Goal: Task Accomplishment & Management: Complete application form

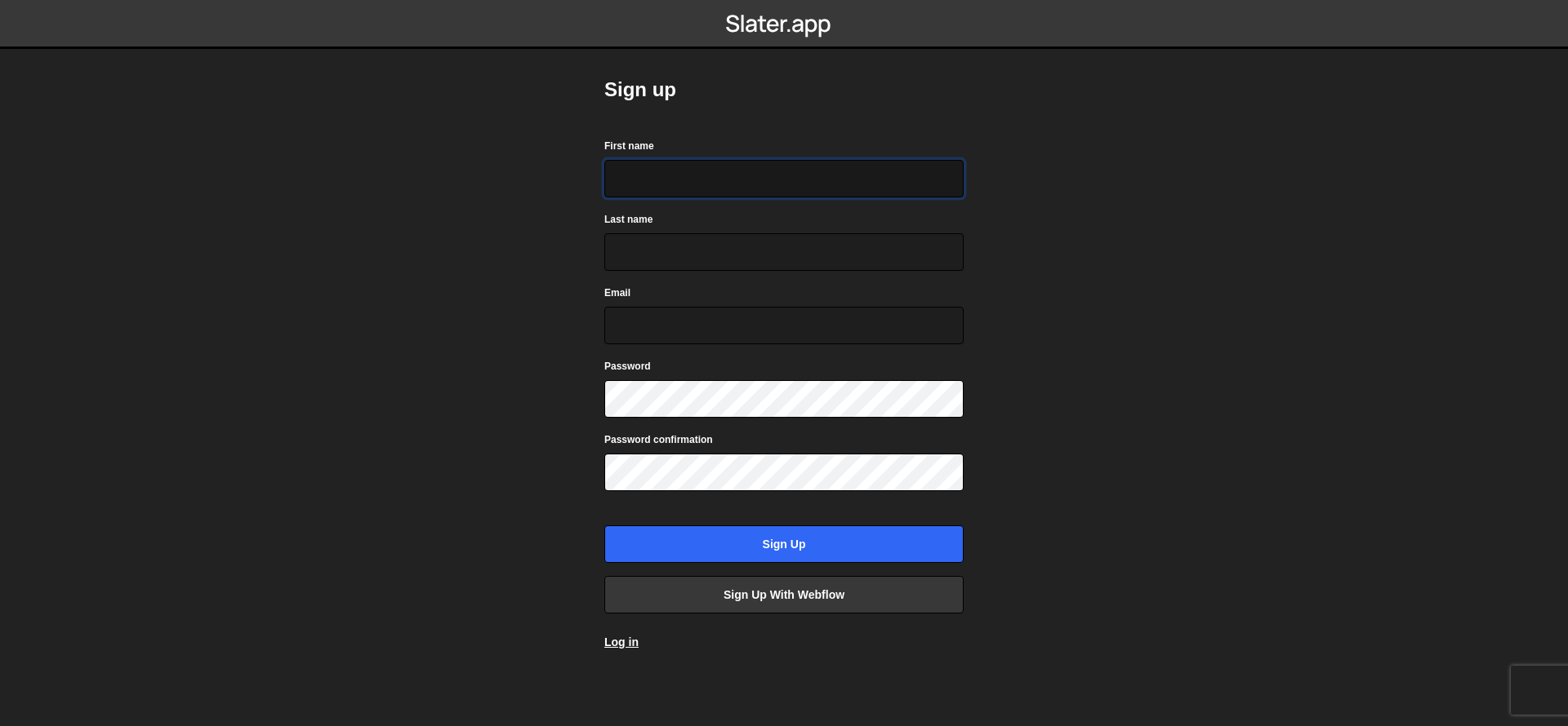
click at [951, 179] on input "First name" at bounding box center [784, 179] width 359 height 37
type input "Benjamin"
type input "Jarrett"
type input "bjarrett@builddevelopment.com"
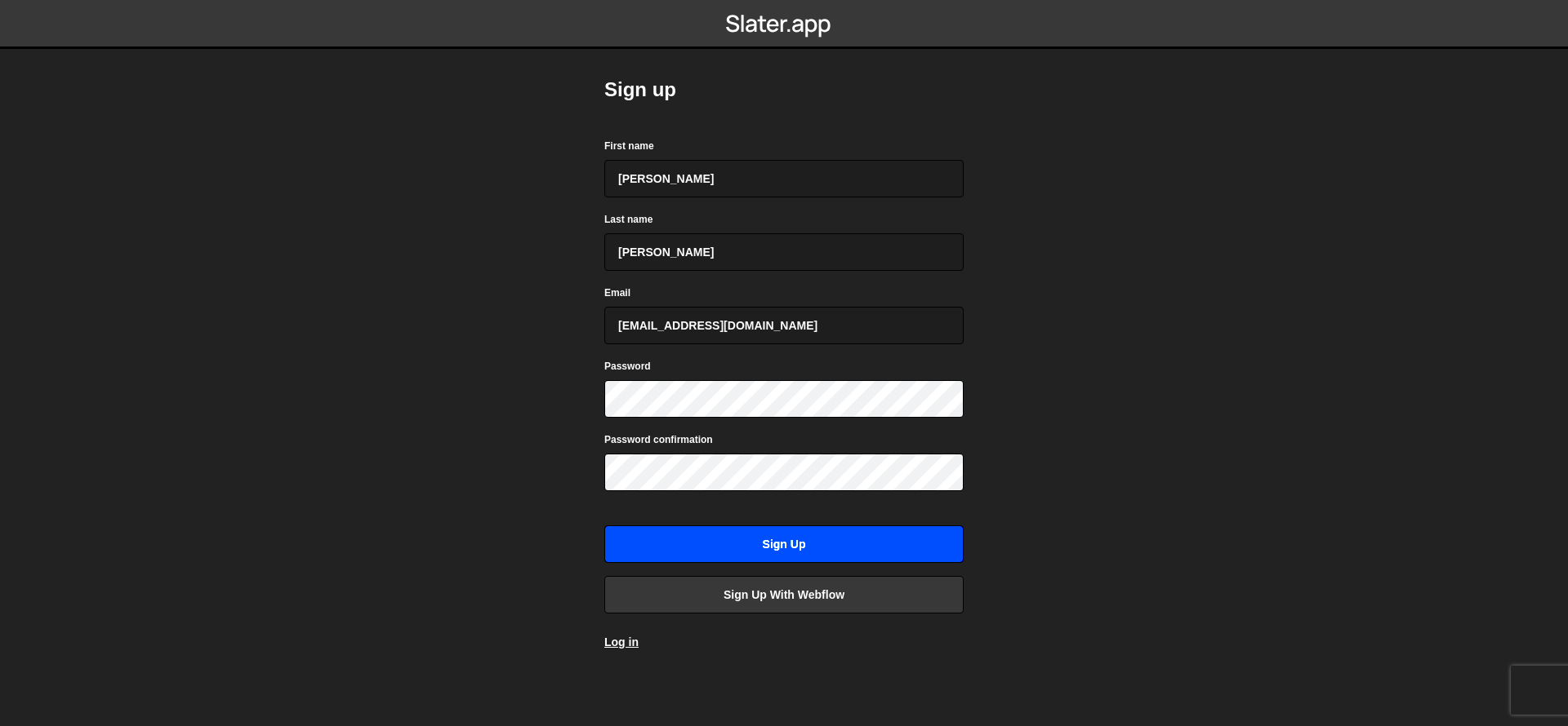
click at [815, 542] on input "Sign up" at bounding box center [784, 544] width 359 height 37
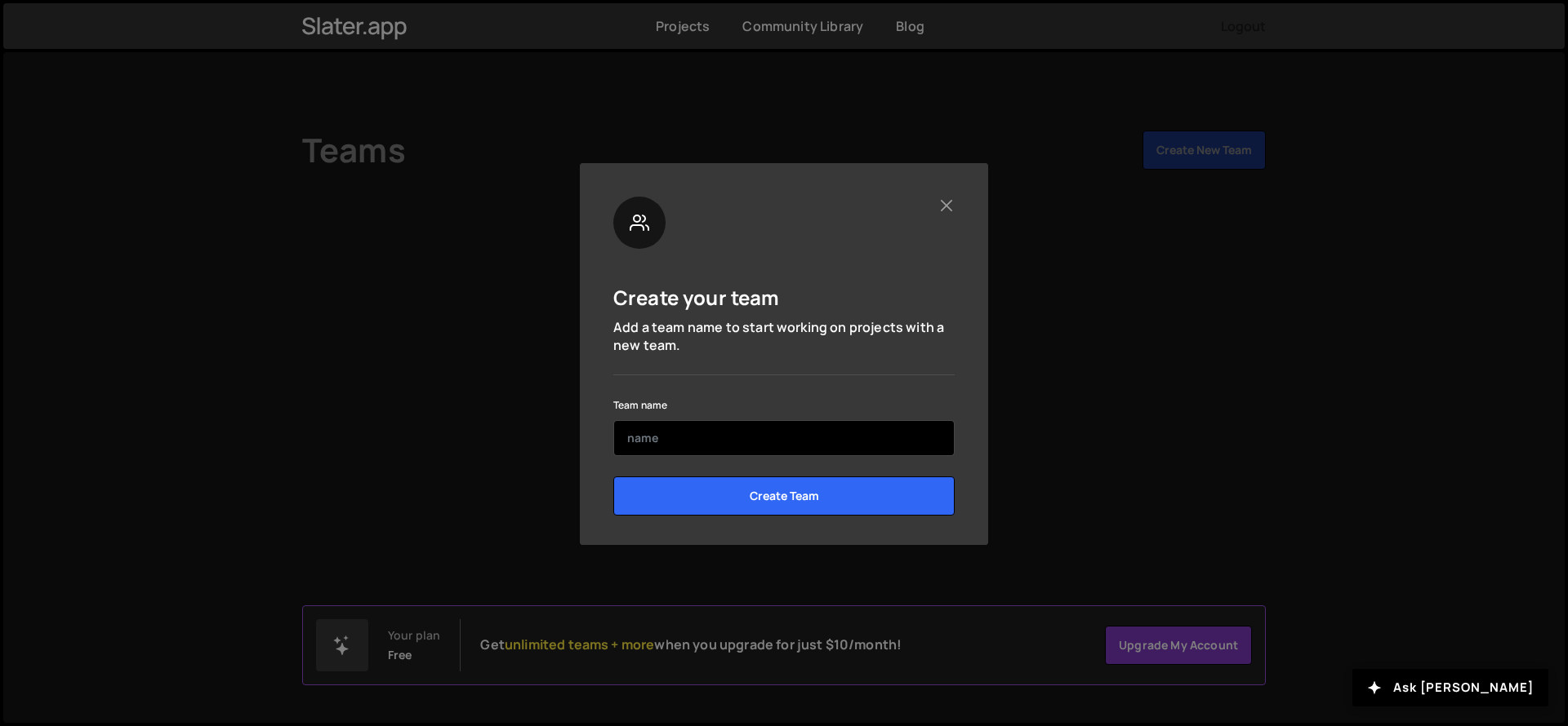
click at [728, 435] on input "text" at bounding box center [783, 438] width 342 height 36
type input "J"
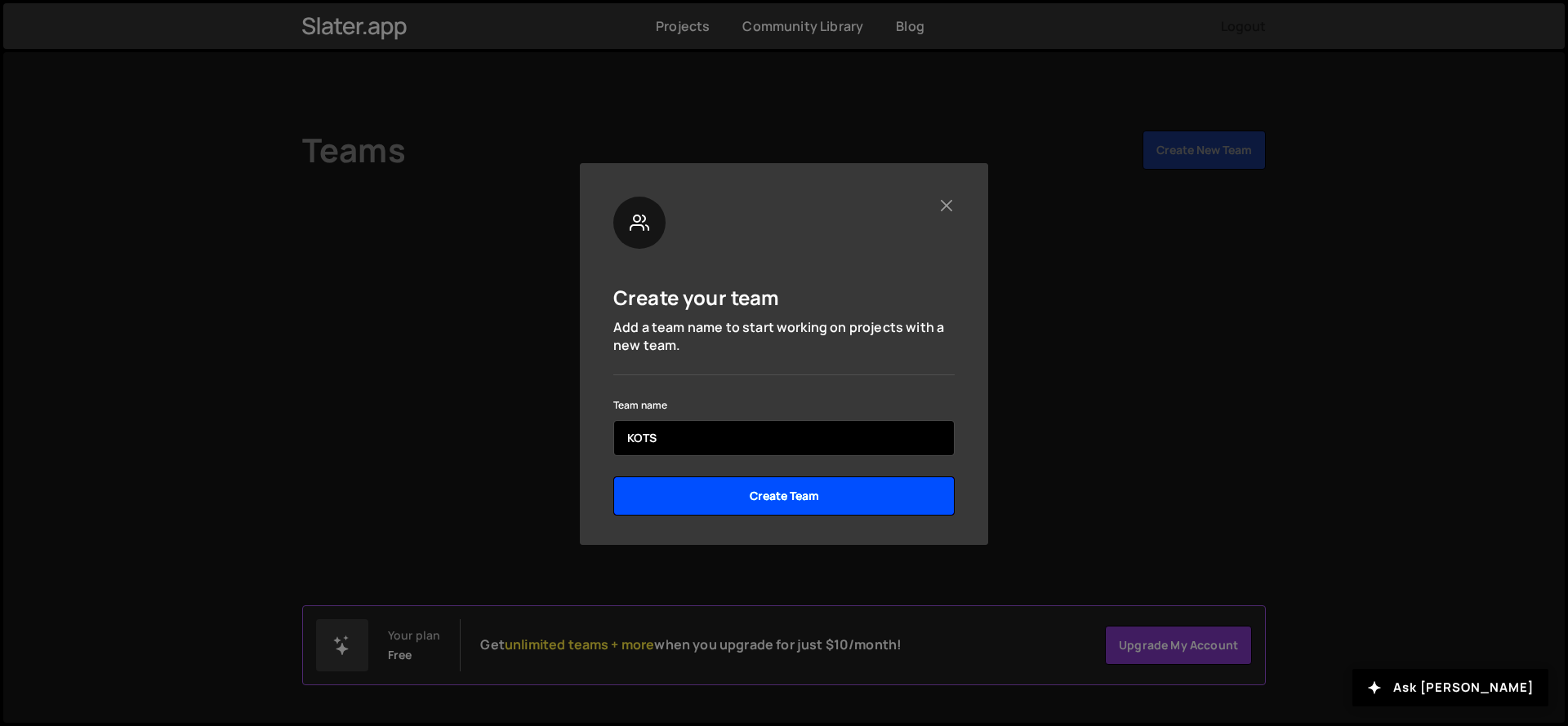
type input "KOTS"
click at [808, 496] on input "Create Team" at bounding box center [783, 496] width 342 height 39
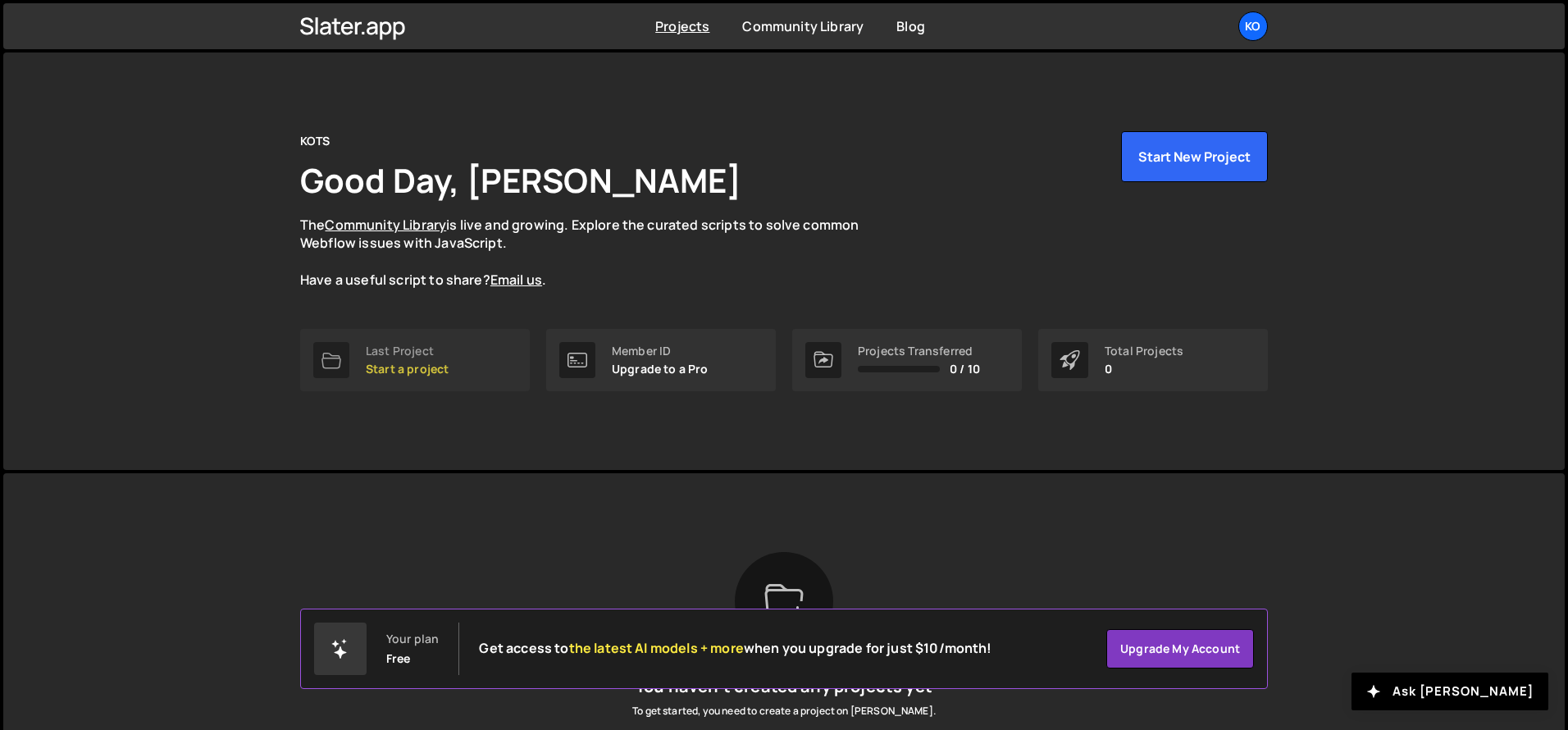
click at [397, 352] on div "Last Project" at bounding box center [407, 351] width 83 height 13
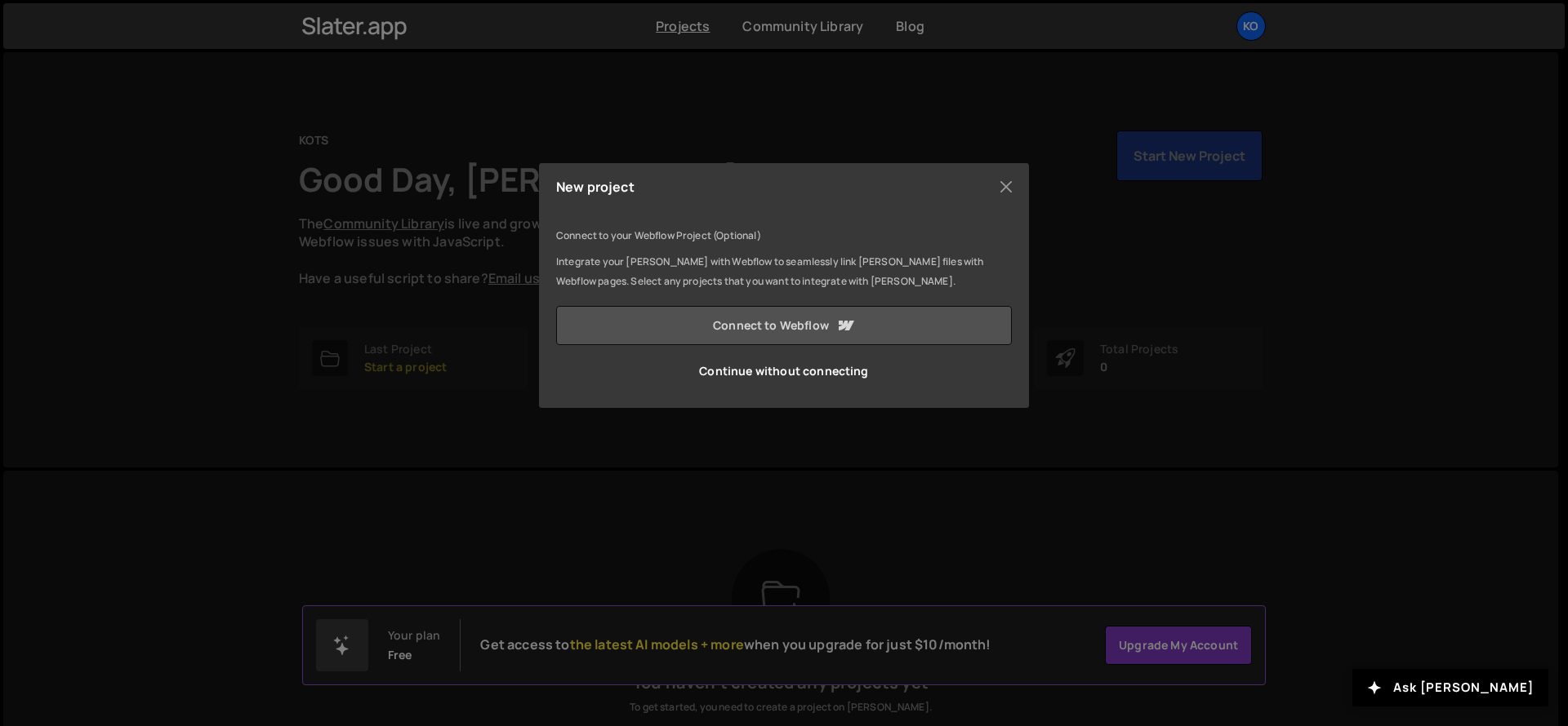
click at [836, 324] on icon at bounding box center [844, 325] width 19 height 19
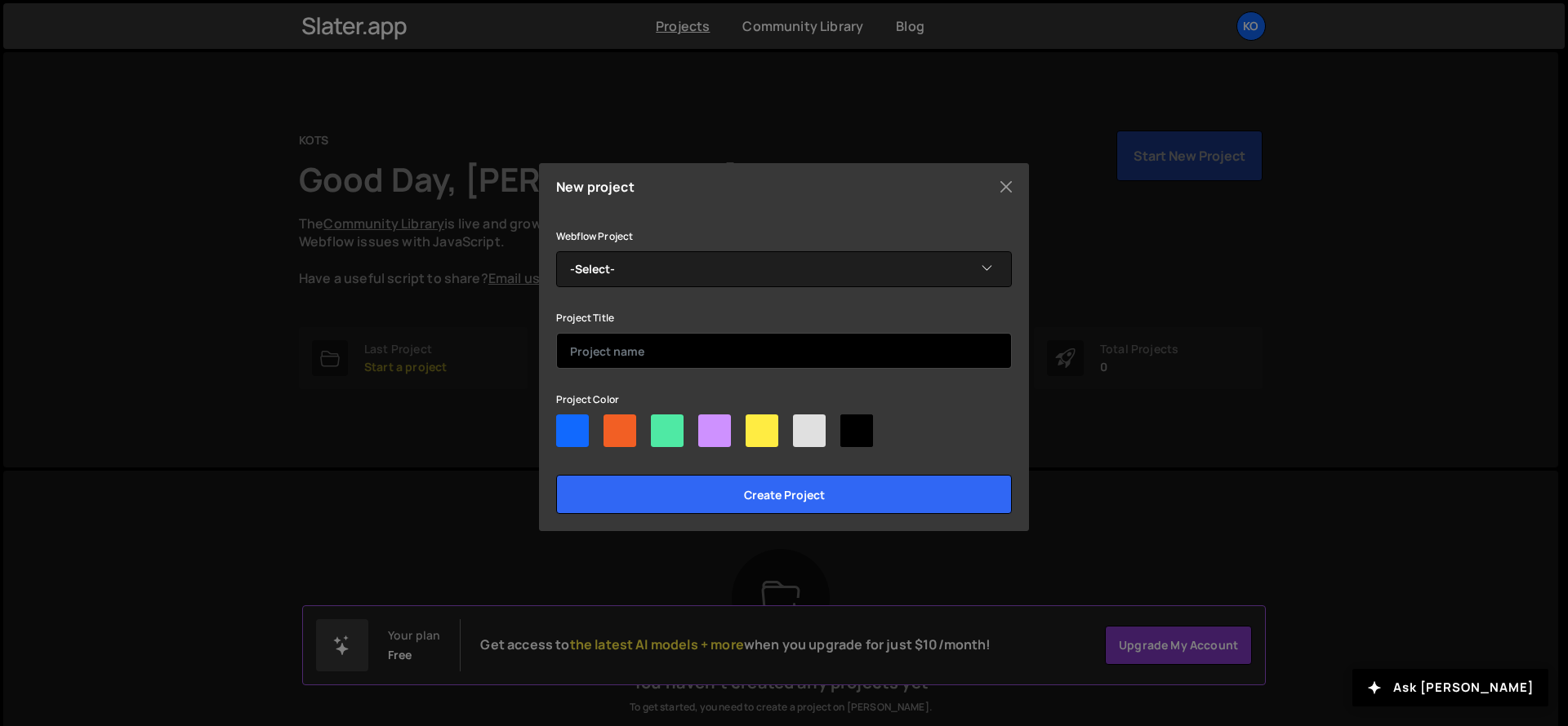
click at [818, 349] on input "text" at bounding box center [784, 351] width 456 height 36
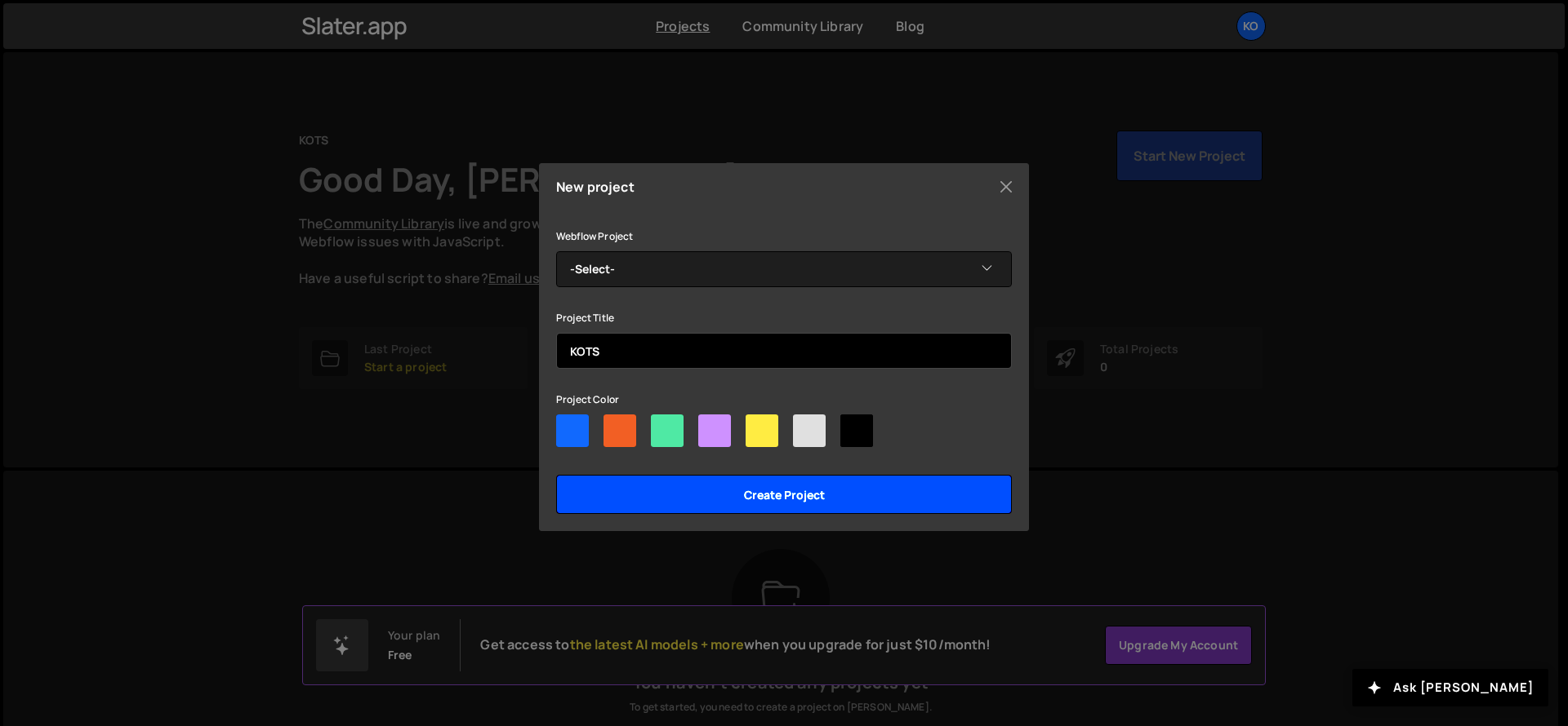
type input "KOTS"
click at [759, 492] on input "Create project" at bounding box center [784, 495] width 456 height 39
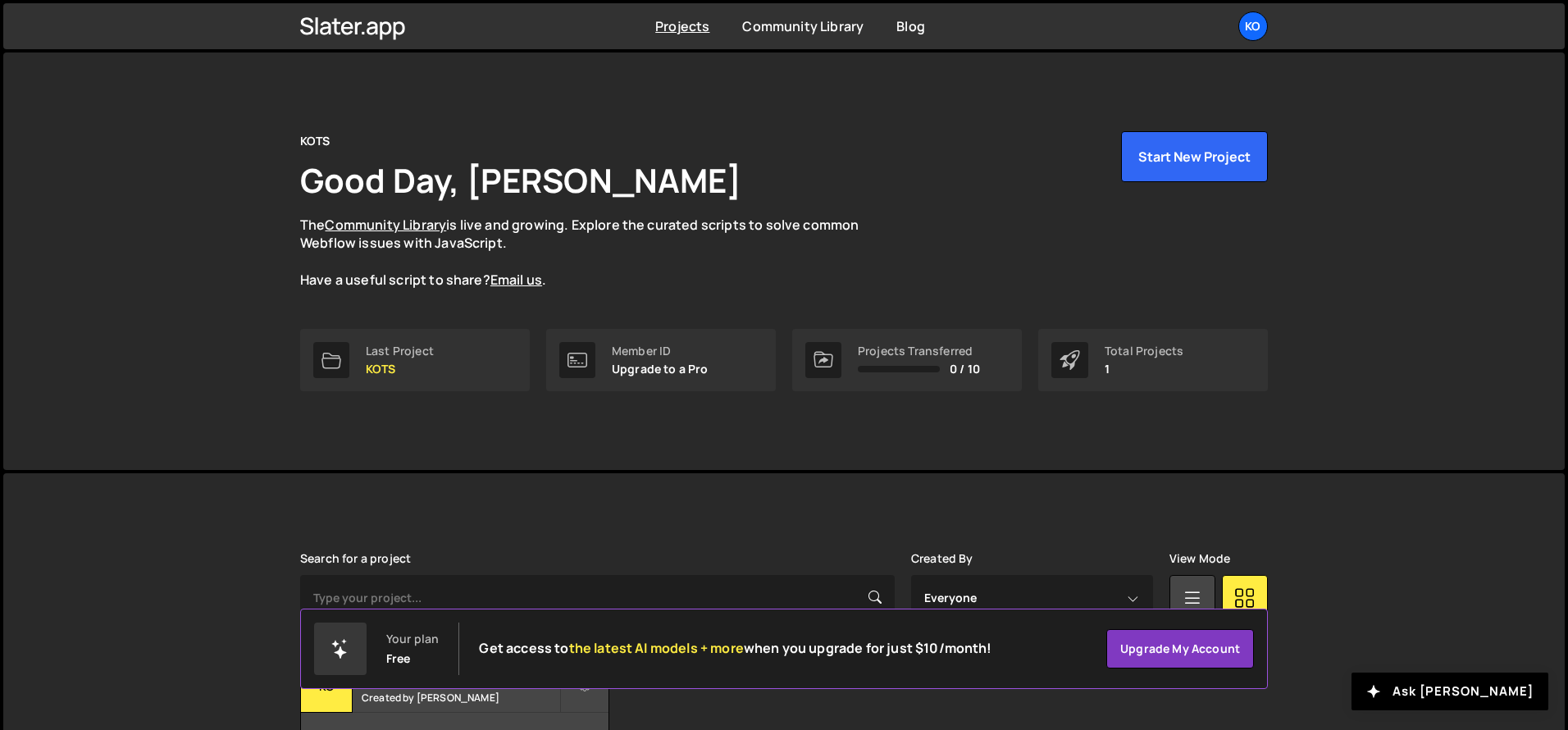
scroll to position [113, 0]
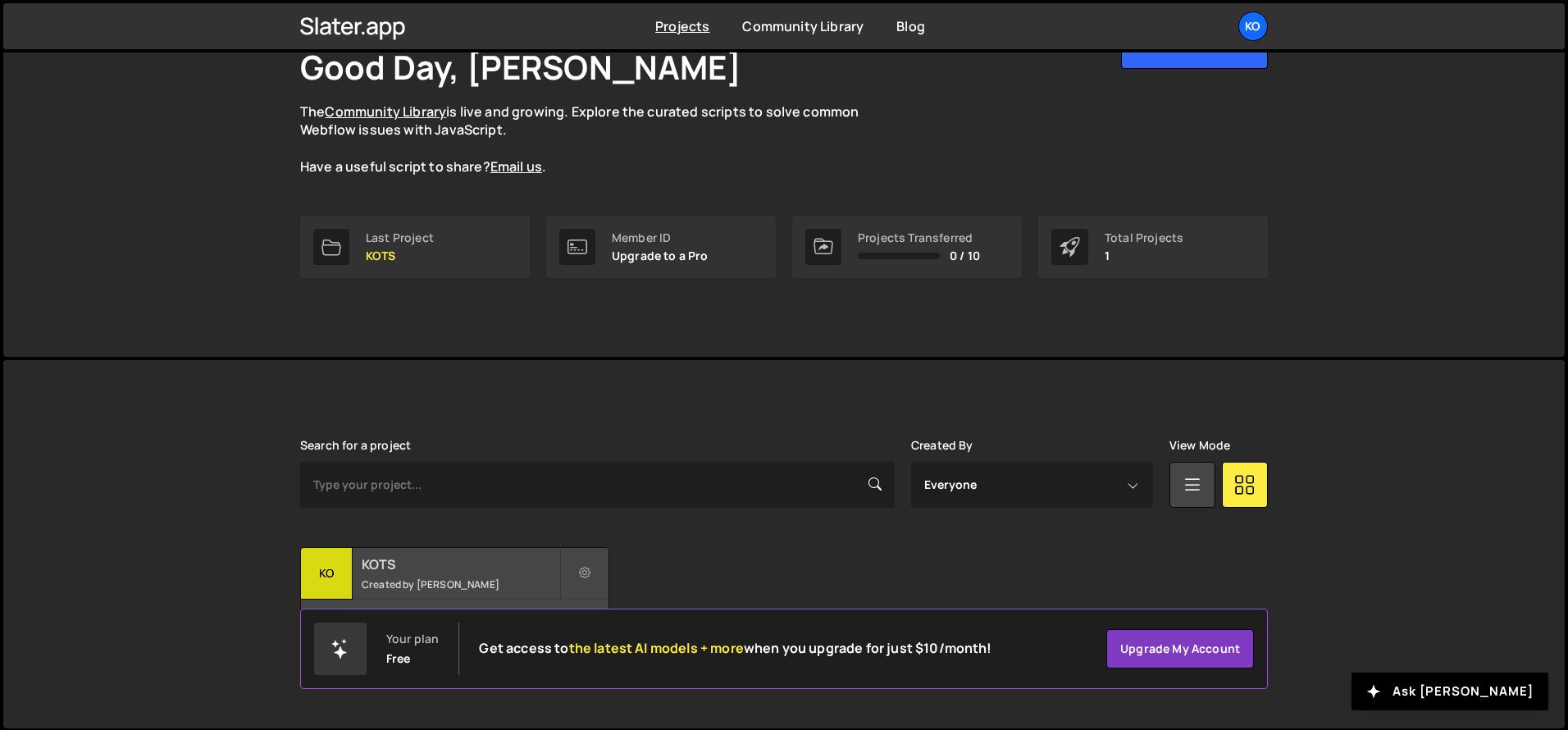
click at [397, 574] on div "KOTS Created by Benjamin Jarrett" at bounding box center [455, 573] width 307 height 51
click at [331, 573] on div "KO" at bounding box center [327, 573] width 52 height 52
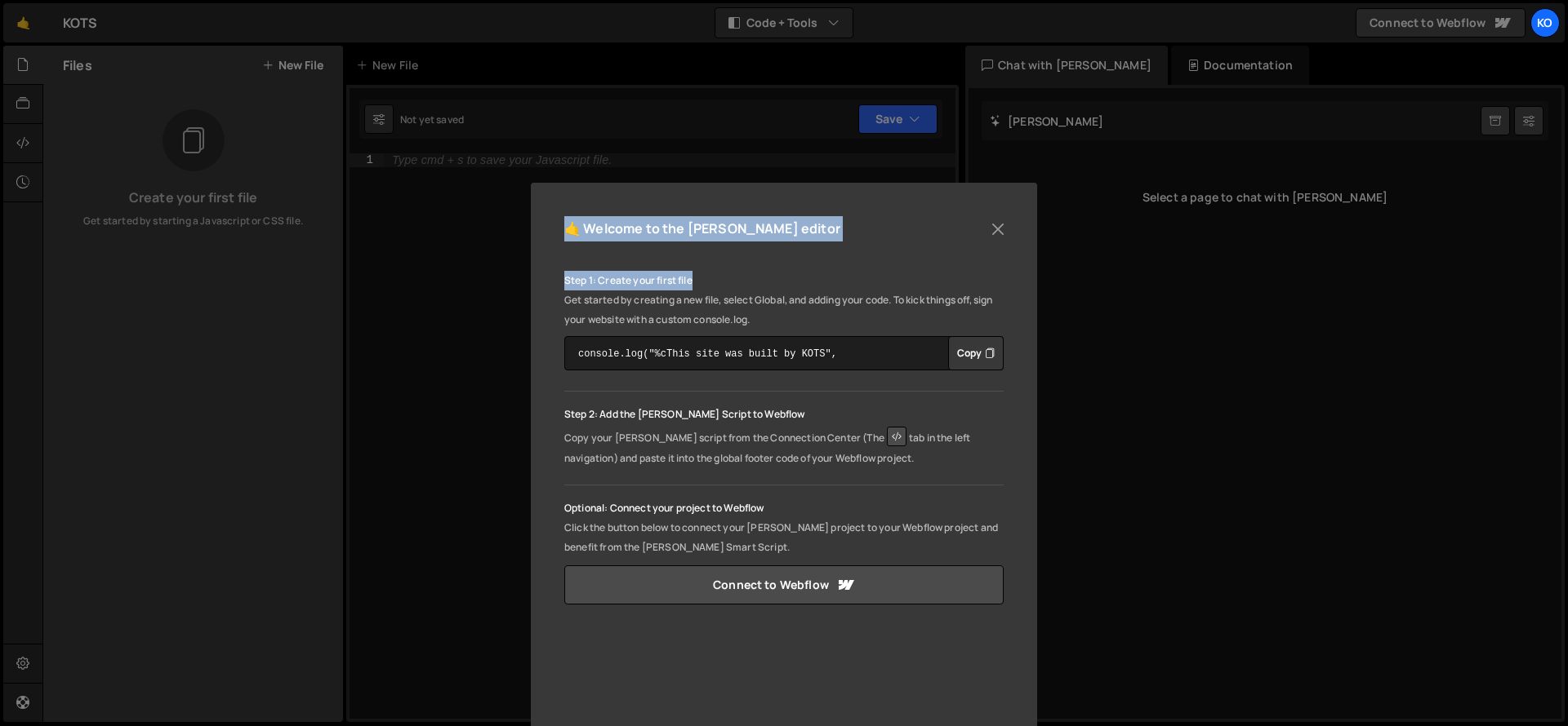
drag, startPoint x: 709, startPoint y: 207, endPoint x: 983, endPoint y: 278, distance: 283.0
click at [981, 285] on div "🤙 Welcome to the Slater editor Step 1: Create your first file Get started by cr…" at bounding box center [783, 548] width 506 height 731
click at [920, 192] on div "🤙 Welcome to the Slater editor Step 1: Create your first file Get started by cr…" at bounding box center [783, 548] width 506 height 731
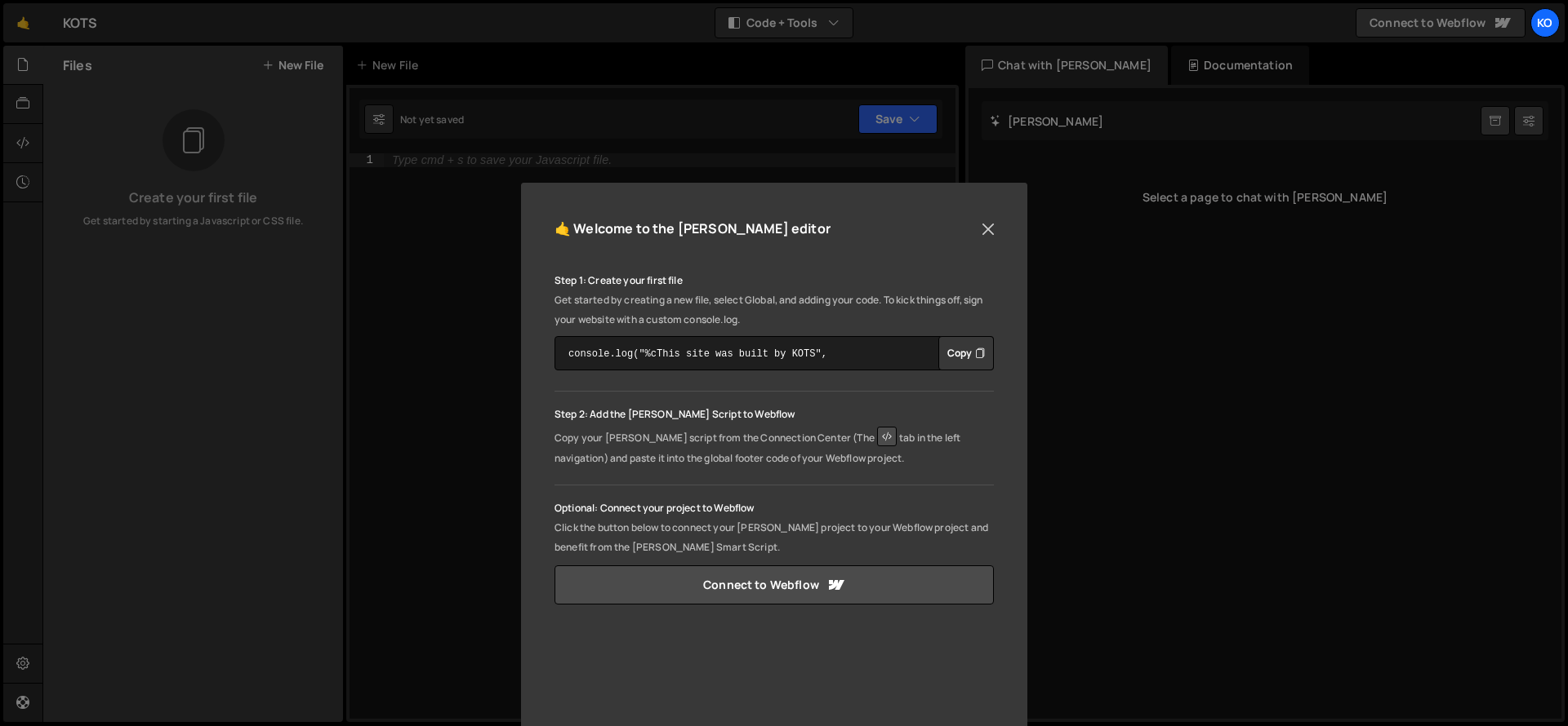
click at [986, 230] on button "Close" at bounding box center [987, 229] width 25 height 25
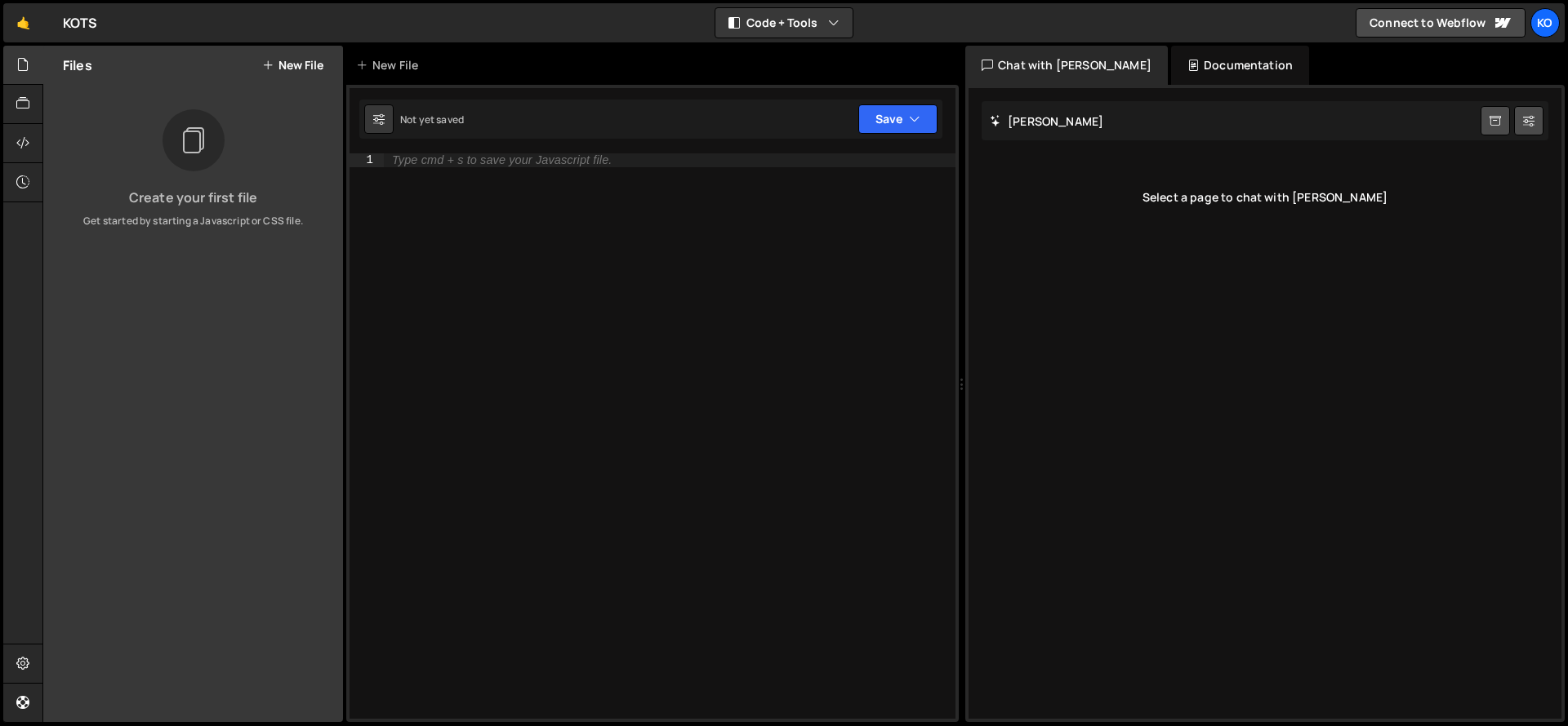
click at [1055, 126] on div "Slater AI Start new chat" at bounding box center [1265, 120] width 567 height 39
click at [1171, 71] on div "Documentation" at bounding box center [1239, 65] width 138 height 39
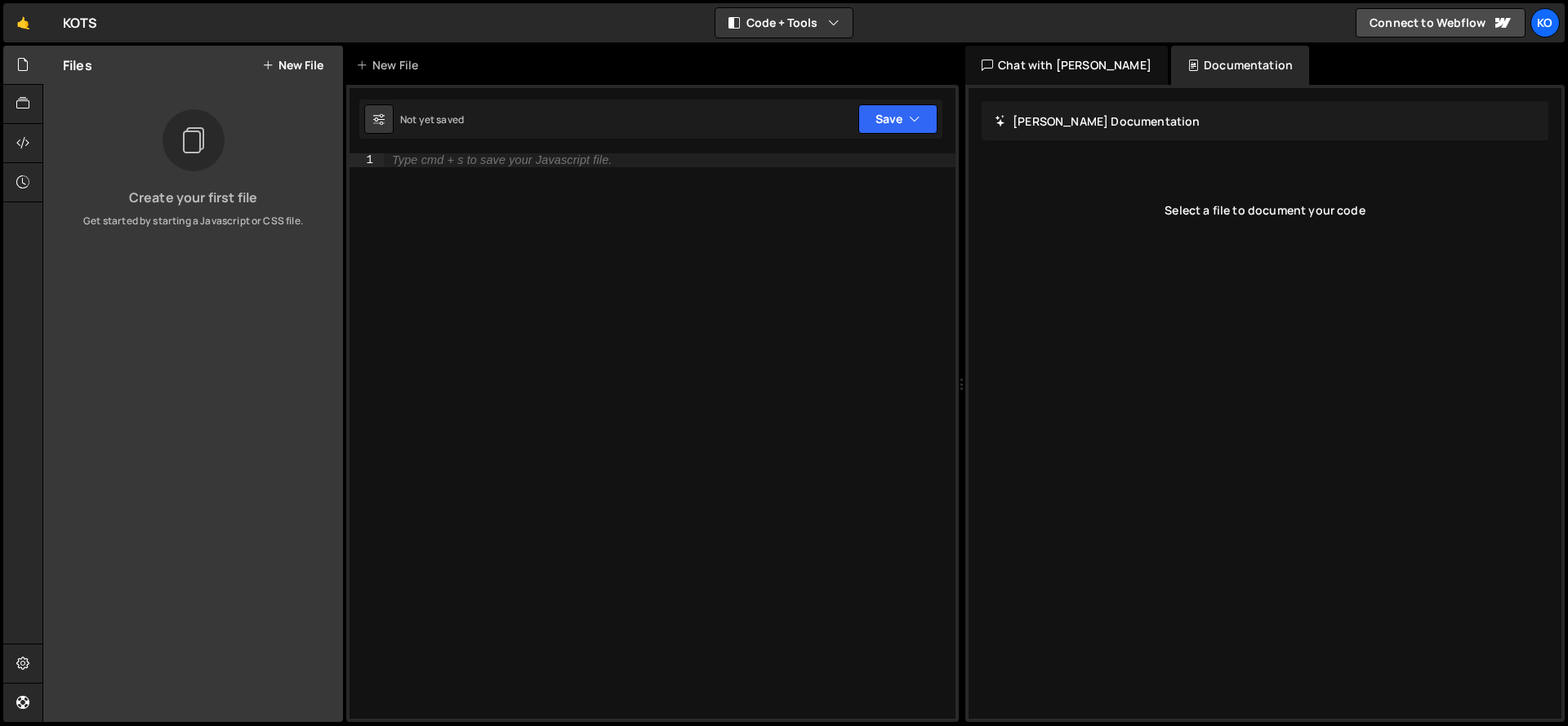
click at [1104, 69] on div "Chat with [PERSON_NAME]" at bounding box center [1066, 65] width 203 height 39
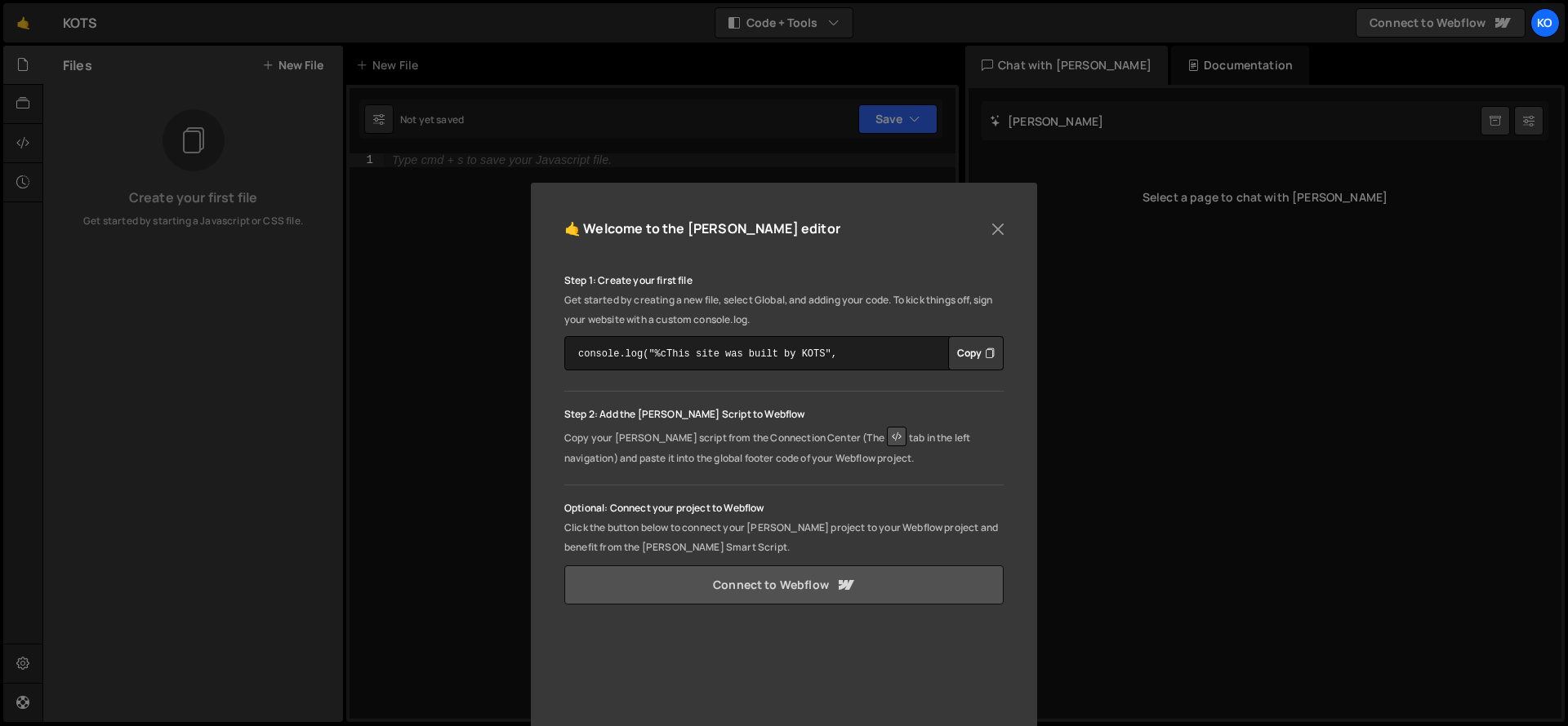
click at [865, 587] on link "Connect to Webflow" at bounding box center [784, 585] width 439 height 39
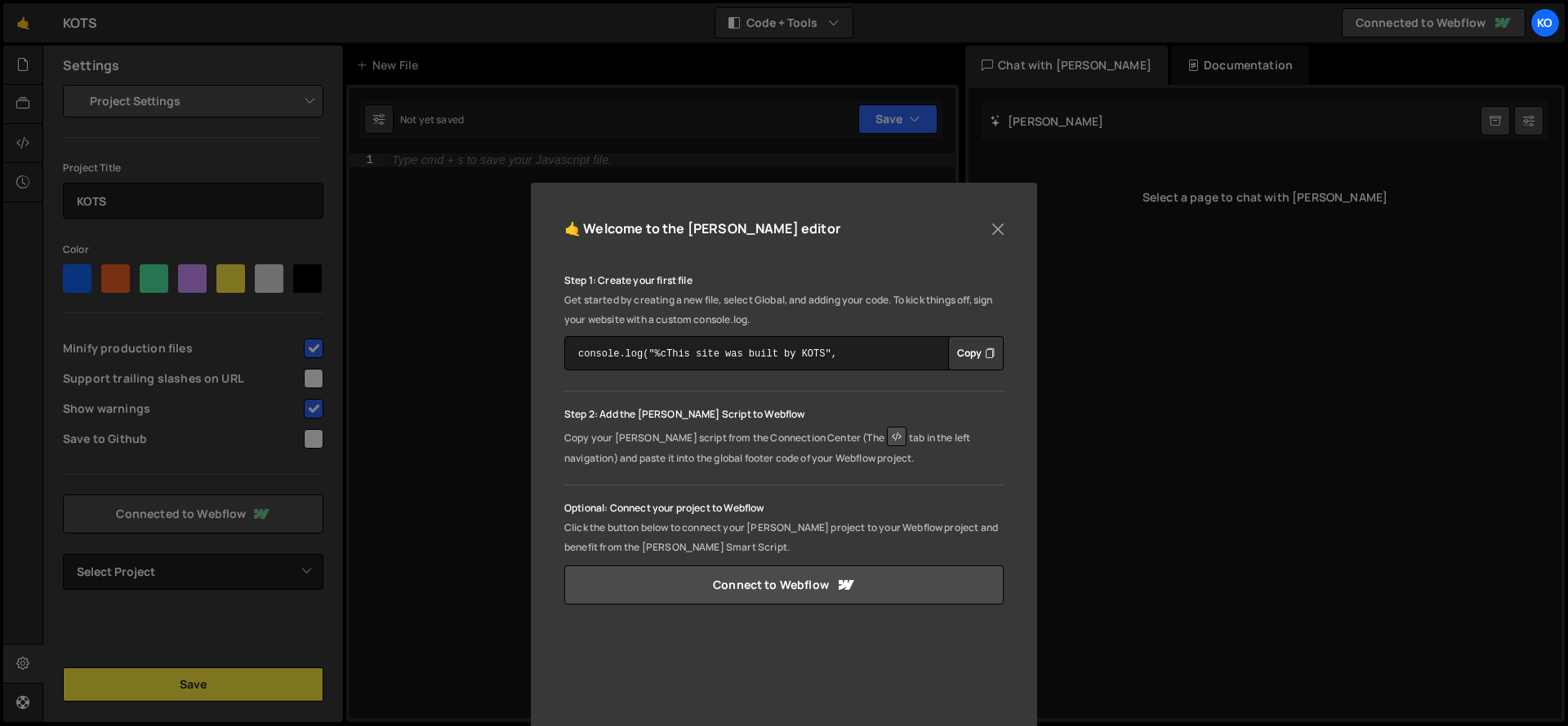
click at [970, 352] on button "Copy" at bounding box center [976, 353] width 56 height 34
click at [459, 268] on div "🤙 Welcome to the Slater editor Step 1: Create your first file Get started by cr…" at bounding box center [784, 363] width 1568 height 726
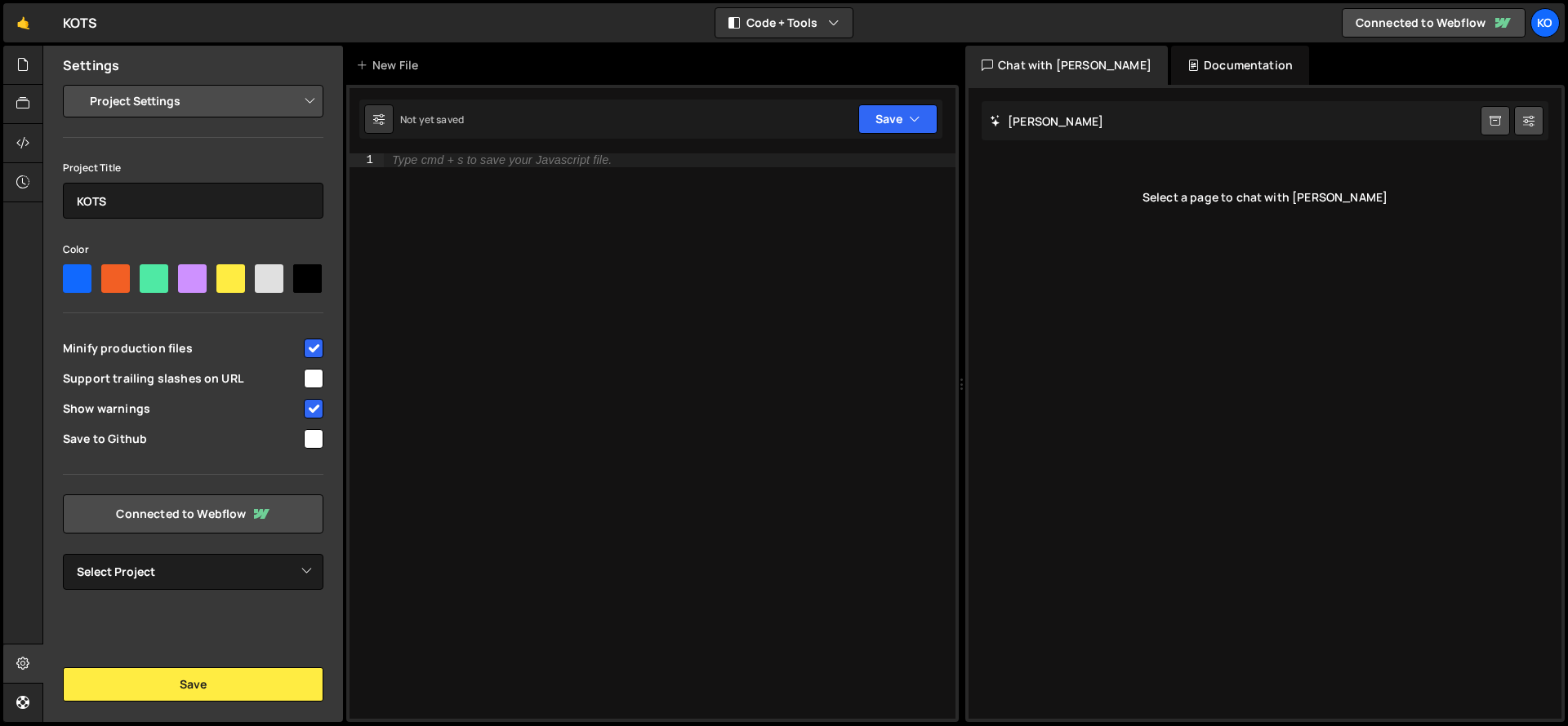
select select "chat"
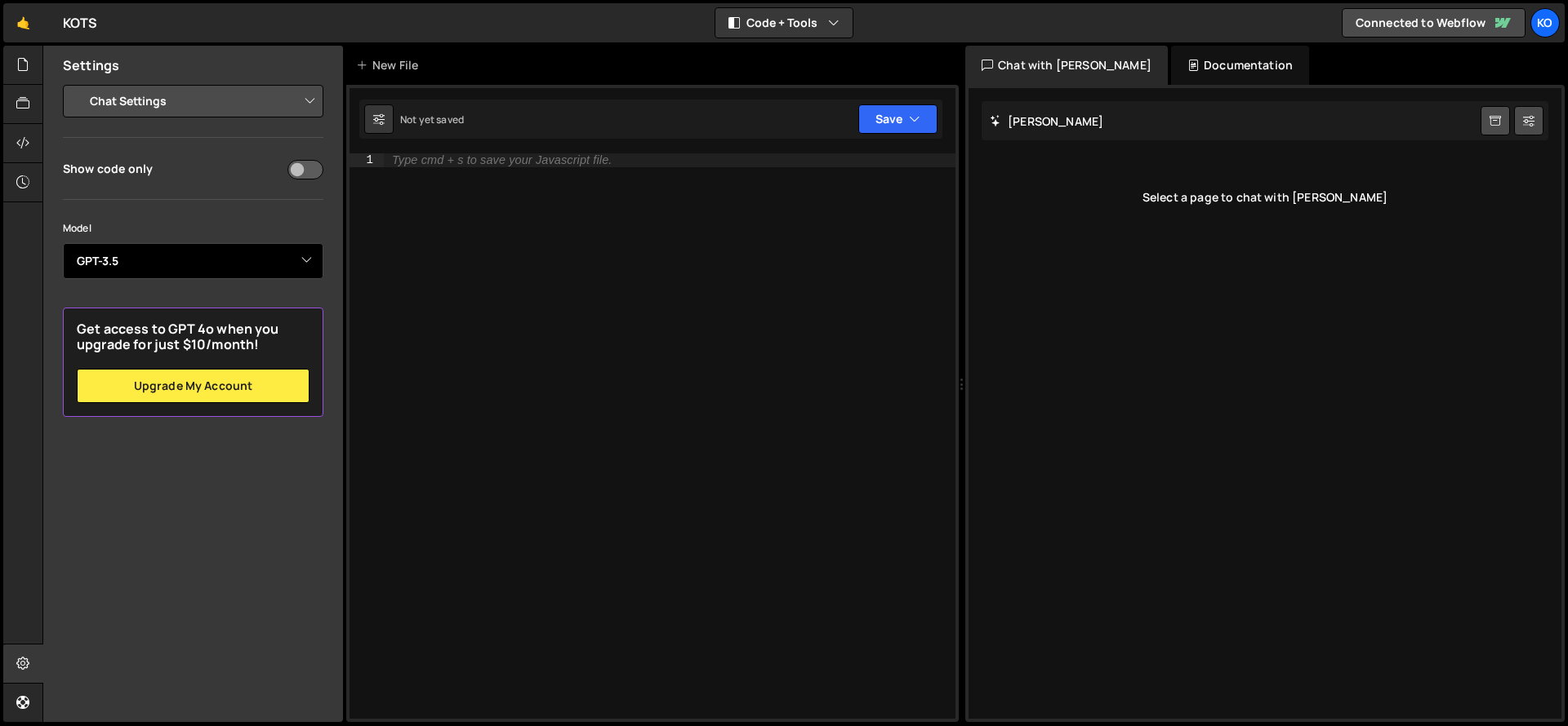
select select "gpt-4o-mini"
click at [214, 529] on div "Settings Project Settings Code Editor Settings Chat Settings Project Title KOTS…" at bounding box center [193, 384] width 300 height 677
click at [836, 17] on icon "button" at bounding box center [833, 22] width 11 height 16
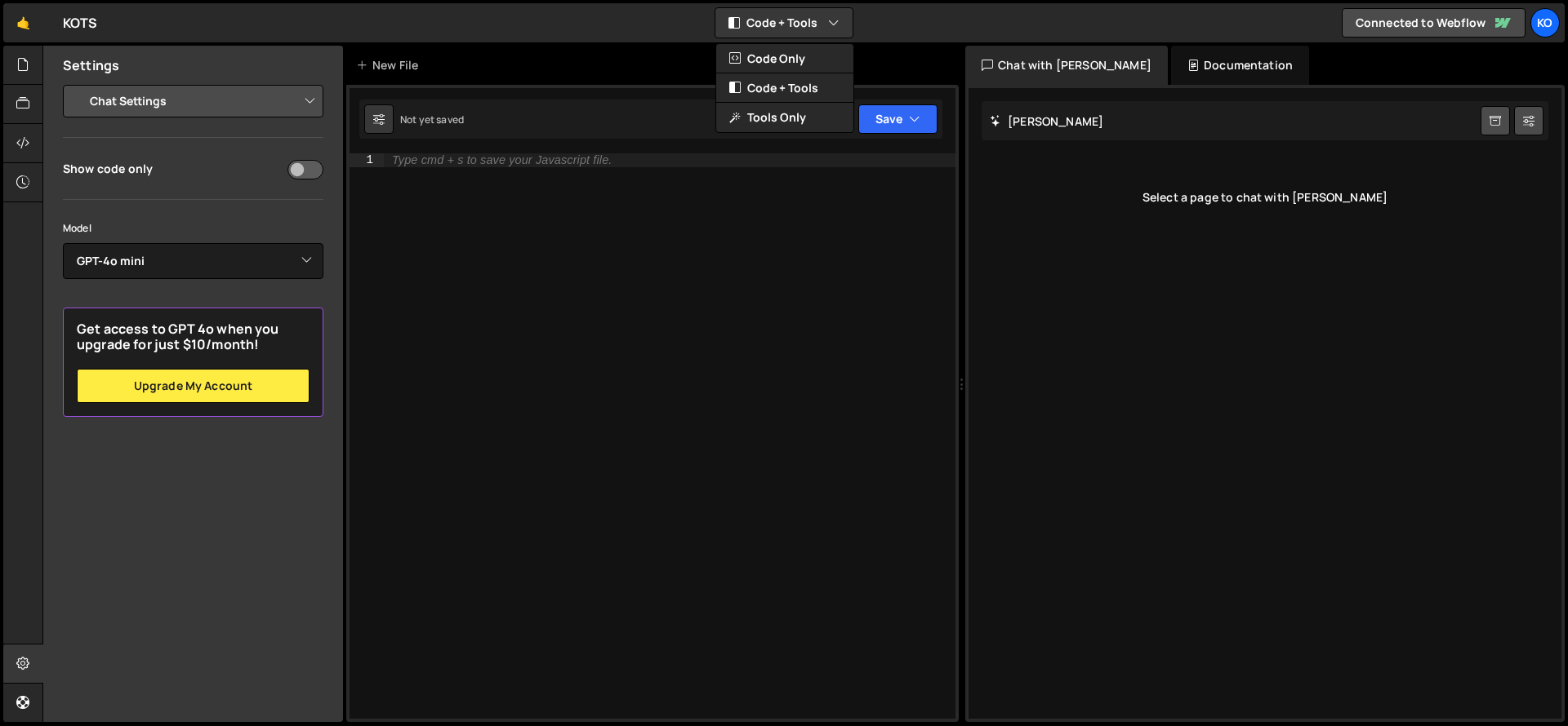
click at [989, 25] on div "🤙 KOTS ⚠️ Code is being edited in another browser Code + Tools Code Only Code +…" at bounding box center [784, 23] width 1561 height 39
click at [1493, 120] on icon at bounding box center [1494, 121] width 11 height 15
click at [1198, 55] on div "Documentation" at bounding box center [1239, 65] width 138 height 39
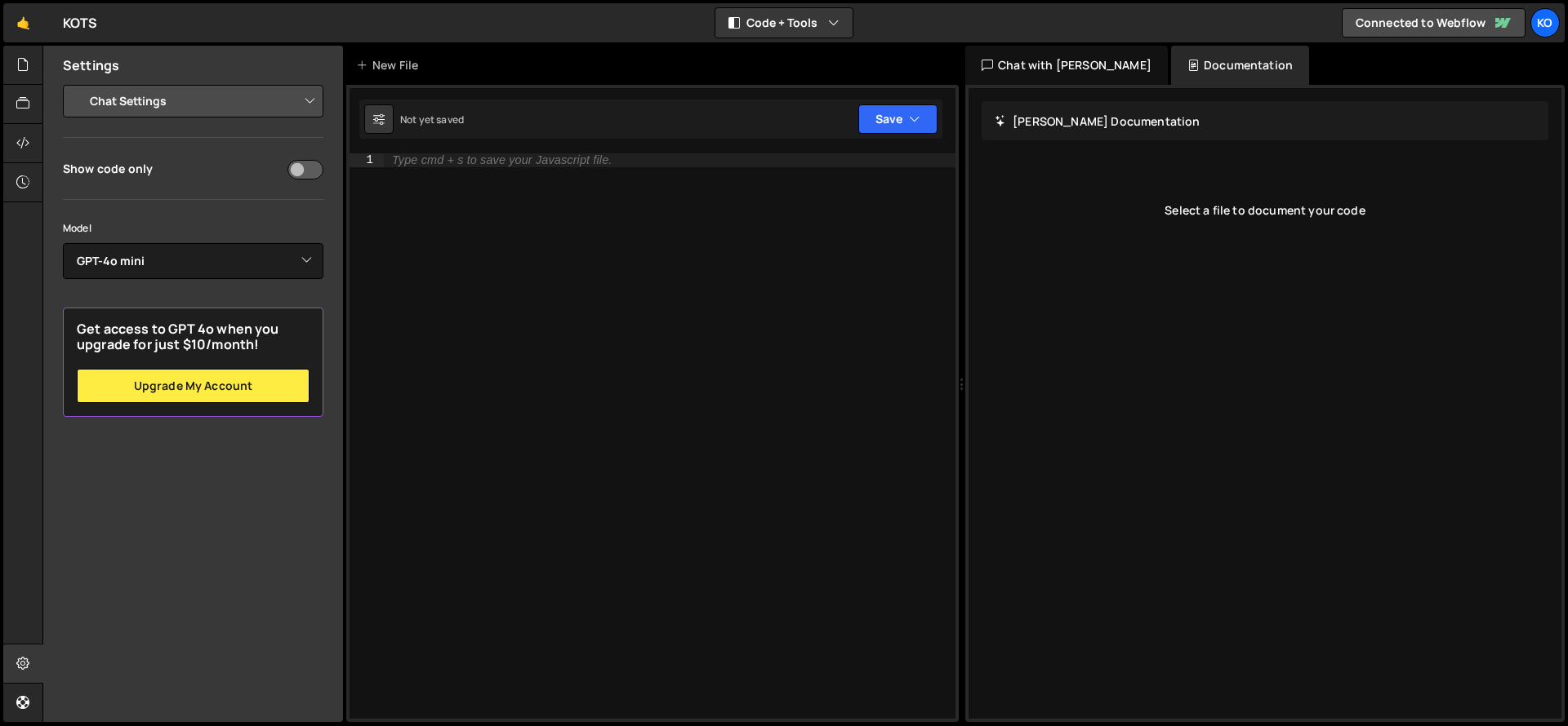
click at [1081, 121] on h2 "Slater Documentation" at bounding box center [1097, 121] width 206 height 15
click at [366, 60] on icon at bounding box center [361, 64] width 11 height 16
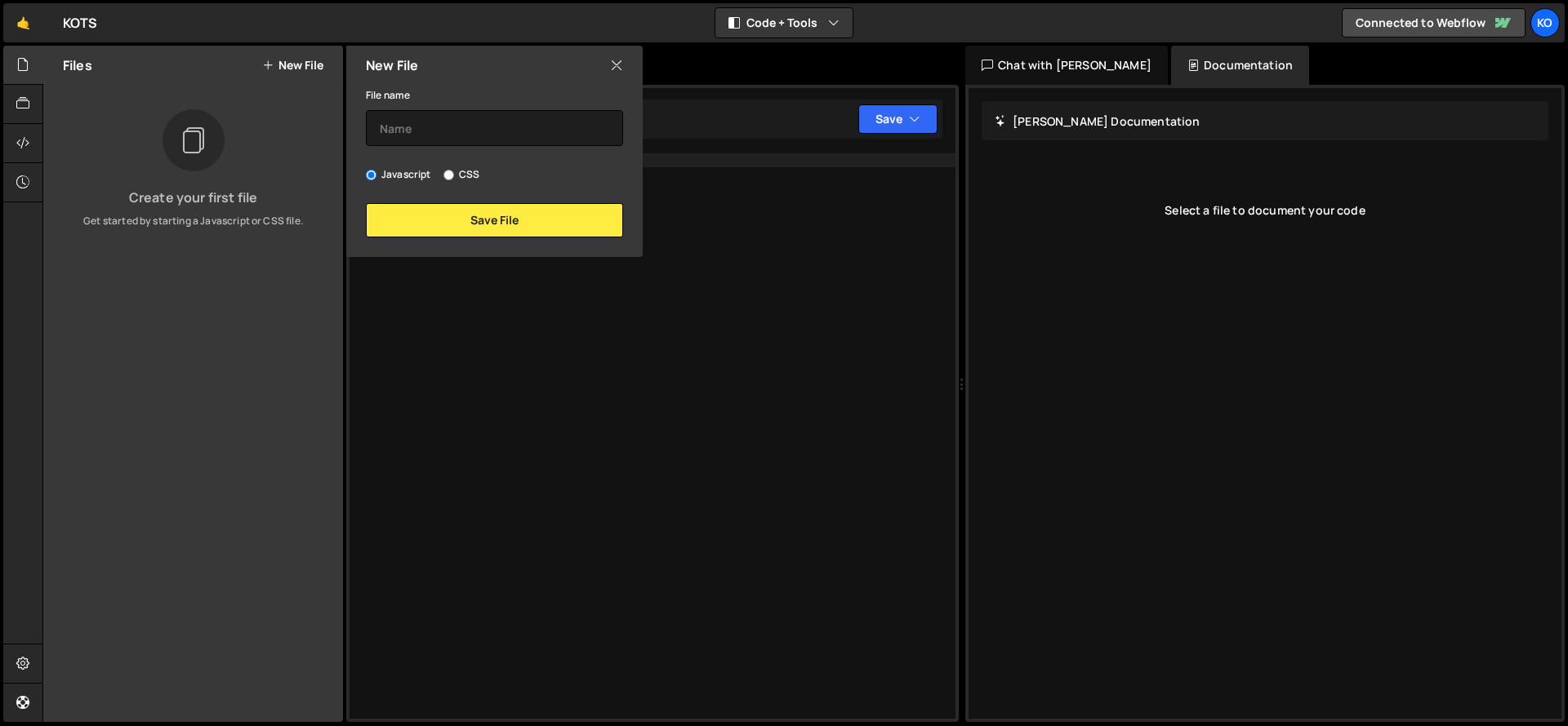
click at [448, 172] on input "CSS" at bounding box center [448, 175] width 11 height 11
radio input "true"
click at [545, 130] on input "text" at bounding box center [494, 128] width 257 height 36
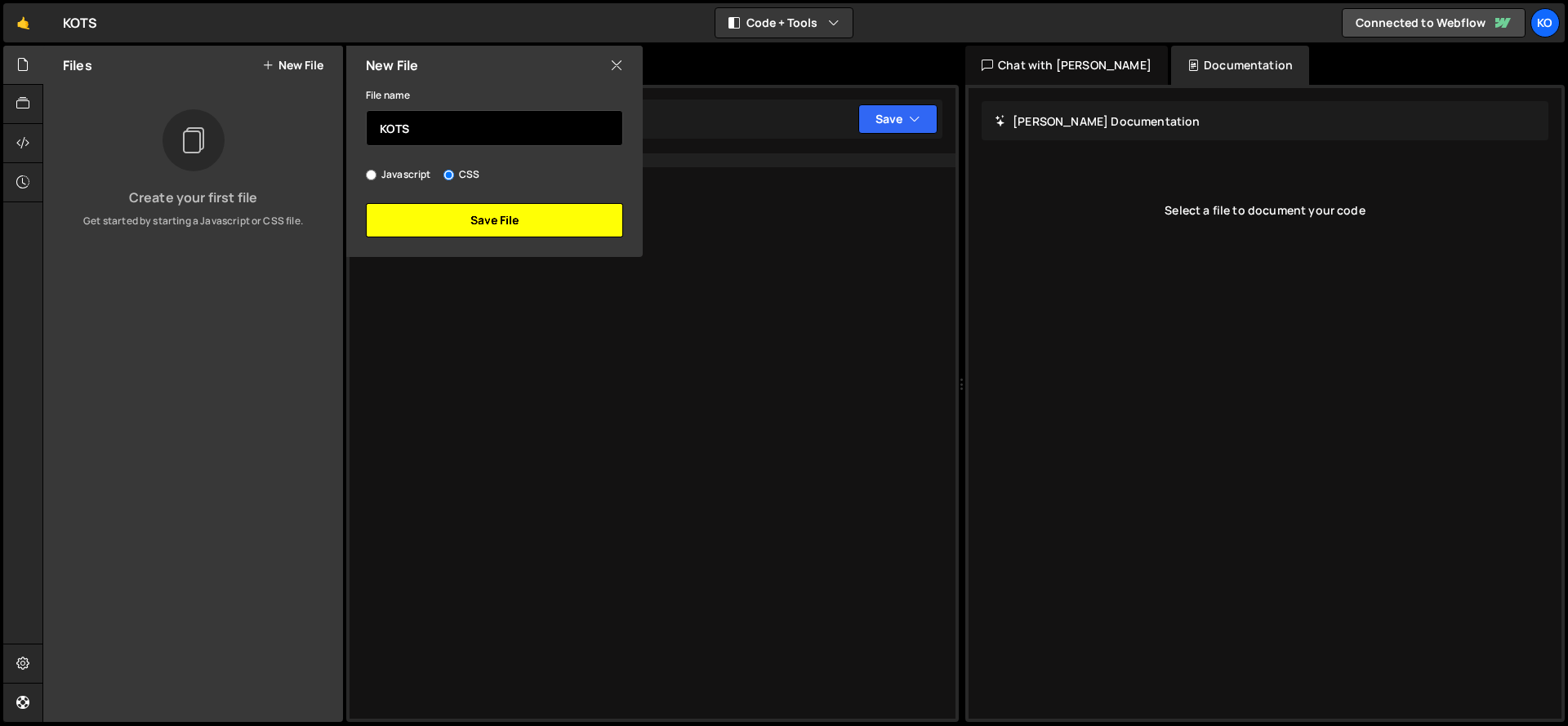
type input "KOTS"
click at [534, 212] on button "Save File" at bounding box center [494, 220] width 257 height 34
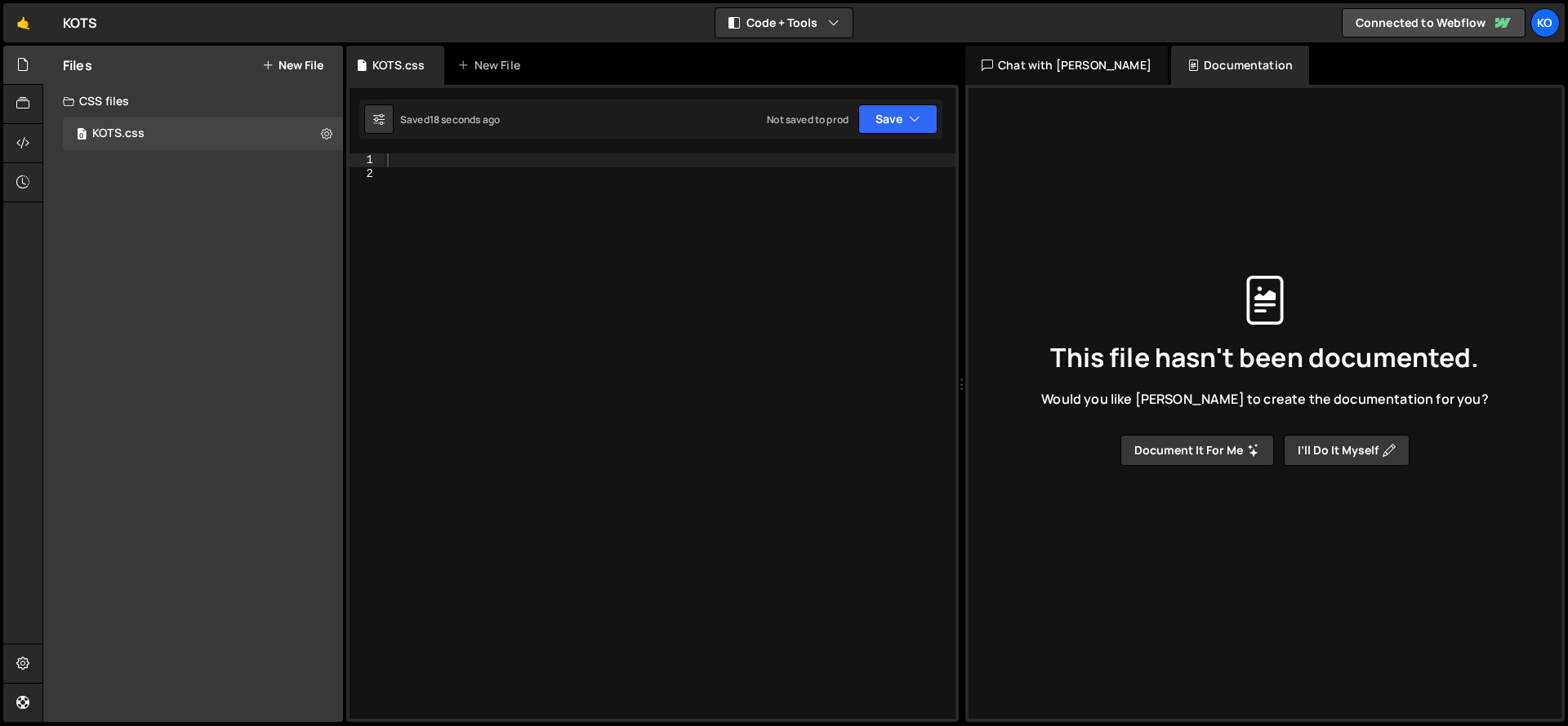
click at [1334, 449] on button "I’ll do it myself" at bounding box center [1346, 450] width 125 height 31
type input "KOTS"
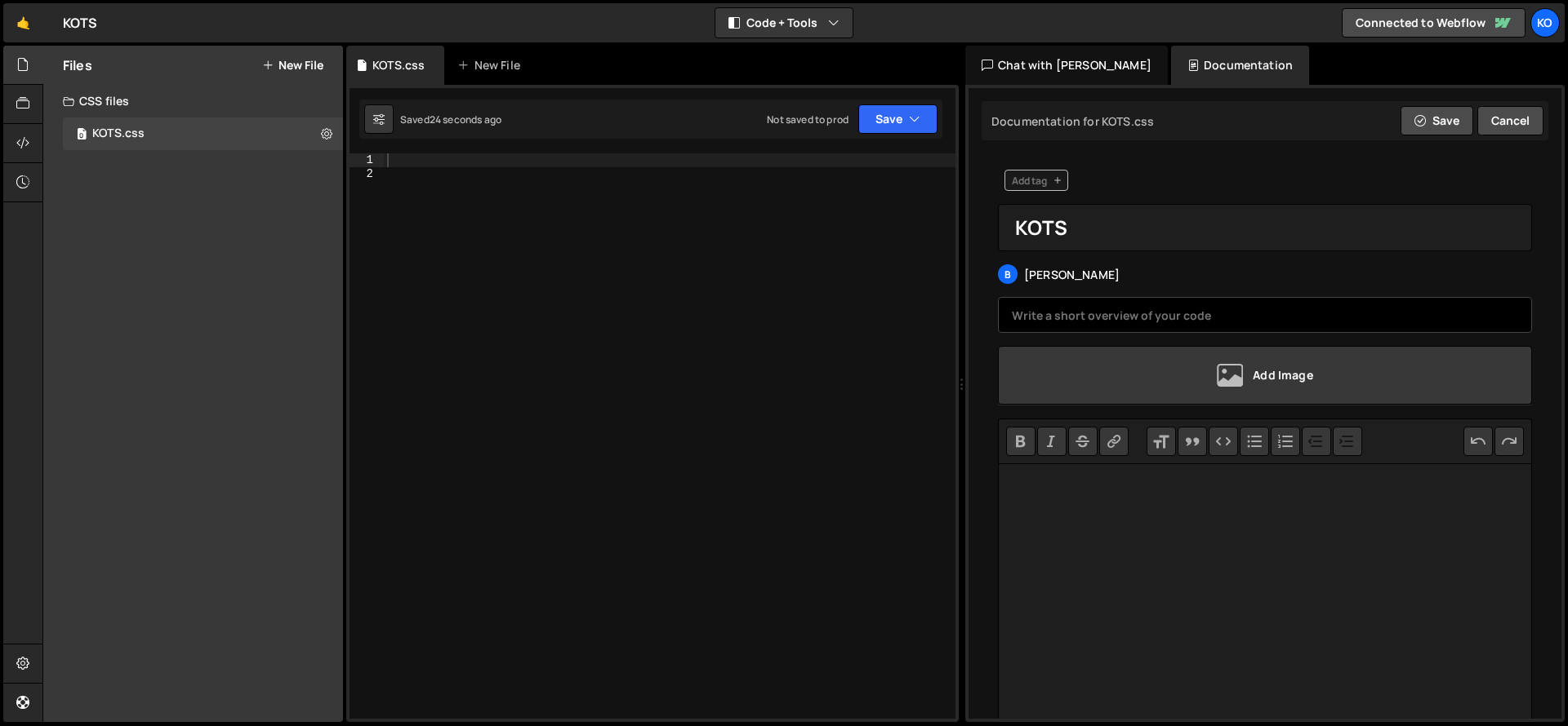
click at [1220, 314] on input "text" at bounding box center [1265, 315] width 534 height 36
paste input "console.log("%cThis site was built by KOTS", "background:blue;color:#fff;paddin…"
type input "console.log("%cThis site was built by KOTS", "background:blue;color:#fff;paddin…"
drag, startPoint x: 1514, startPoint y: 317, endPoint x: 998, endPoint y: 317, distance: 516.0
click at [998, 317] on input "console.log("%cThis site was built by KOTS", "background:blue;color:#fff;paddin…" at bounding box center [1265, 315] width 534 height 36
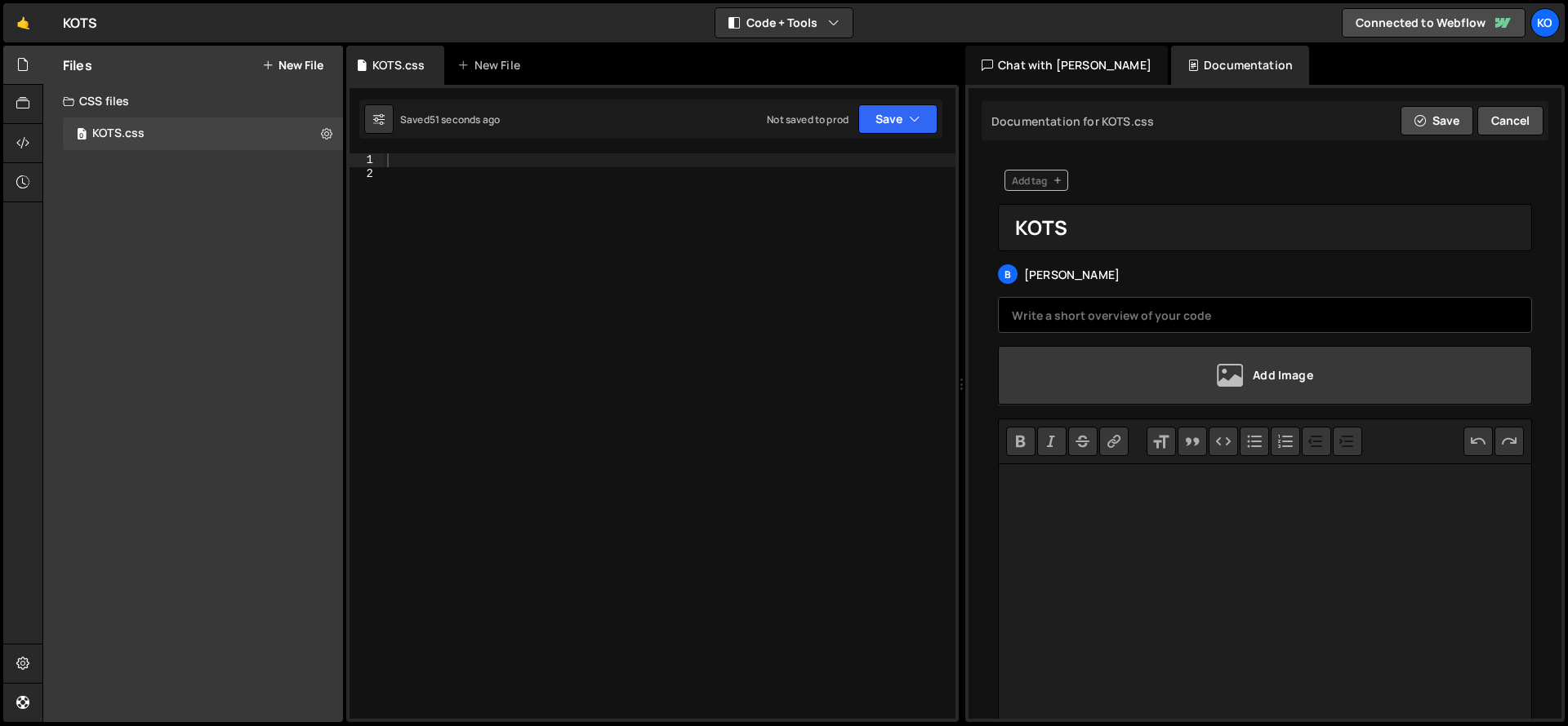
paste input "You are creating a mobile-first, editorial-style, premium “alt-weekly-inspired”…"
type input "You are creating a mobile-first, editorial-style, premium “alt-weekly-inspired”…"
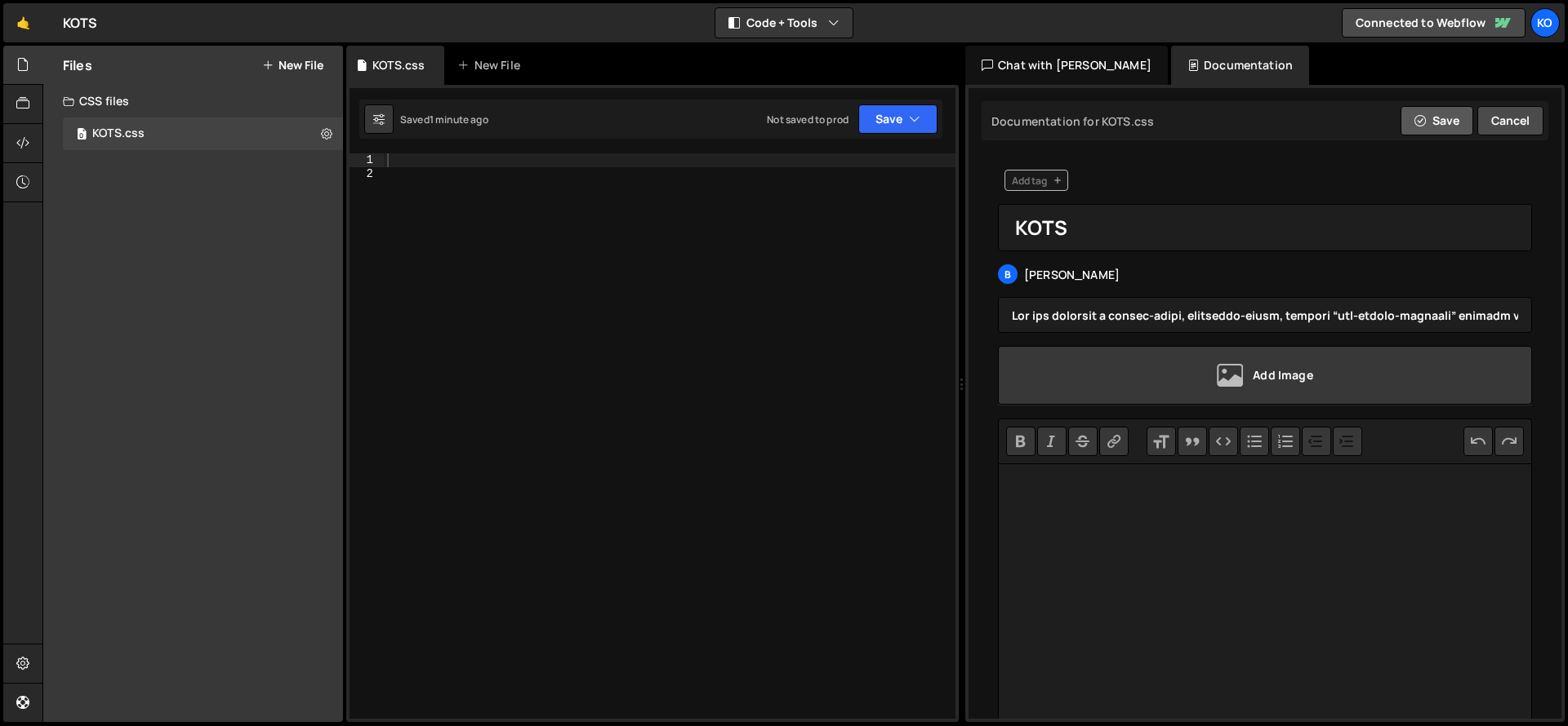
click at [1444, 118] on button "Save" at bounding box center [1437, 120] width 73 height 30
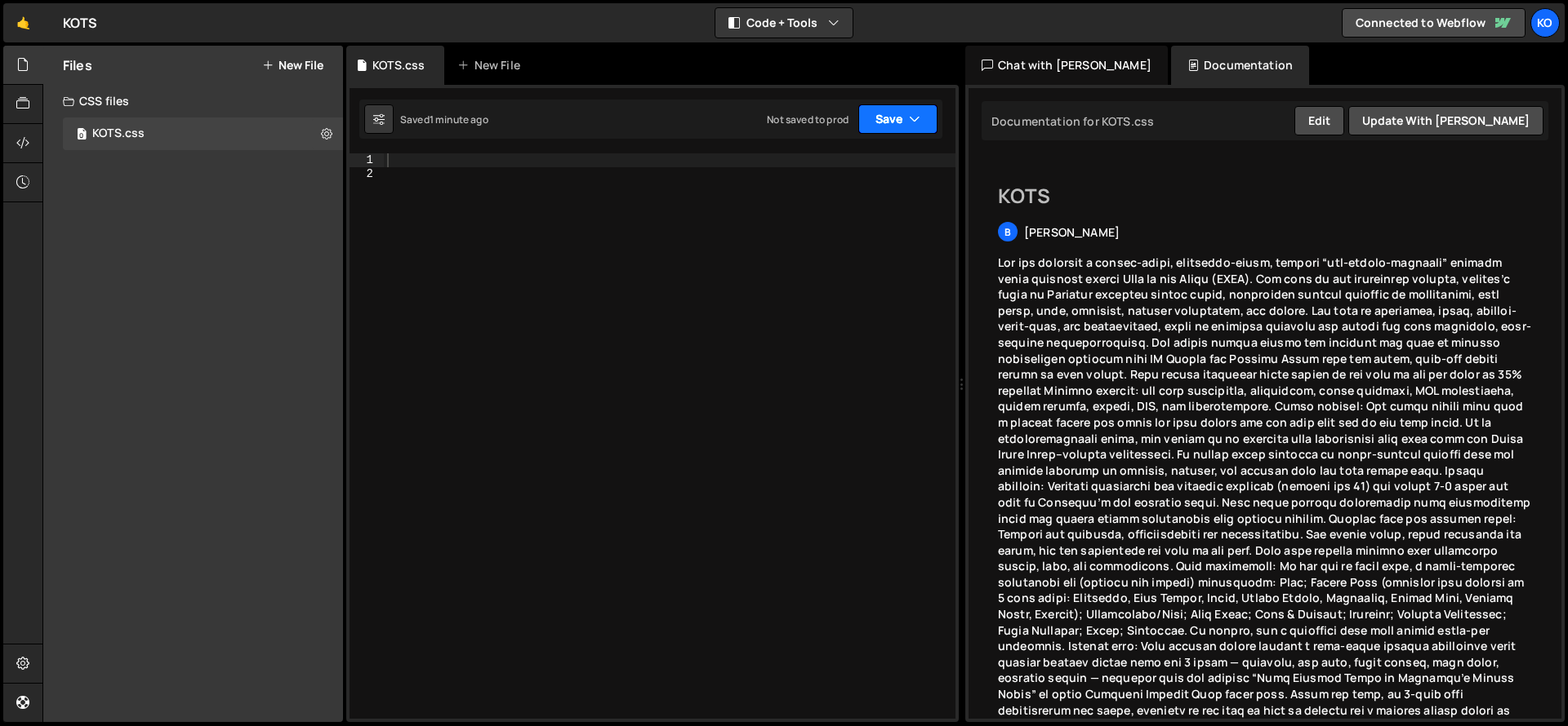
click at [921, 117] on button "Save" at bounding box center [897, 119] width 79 height 30
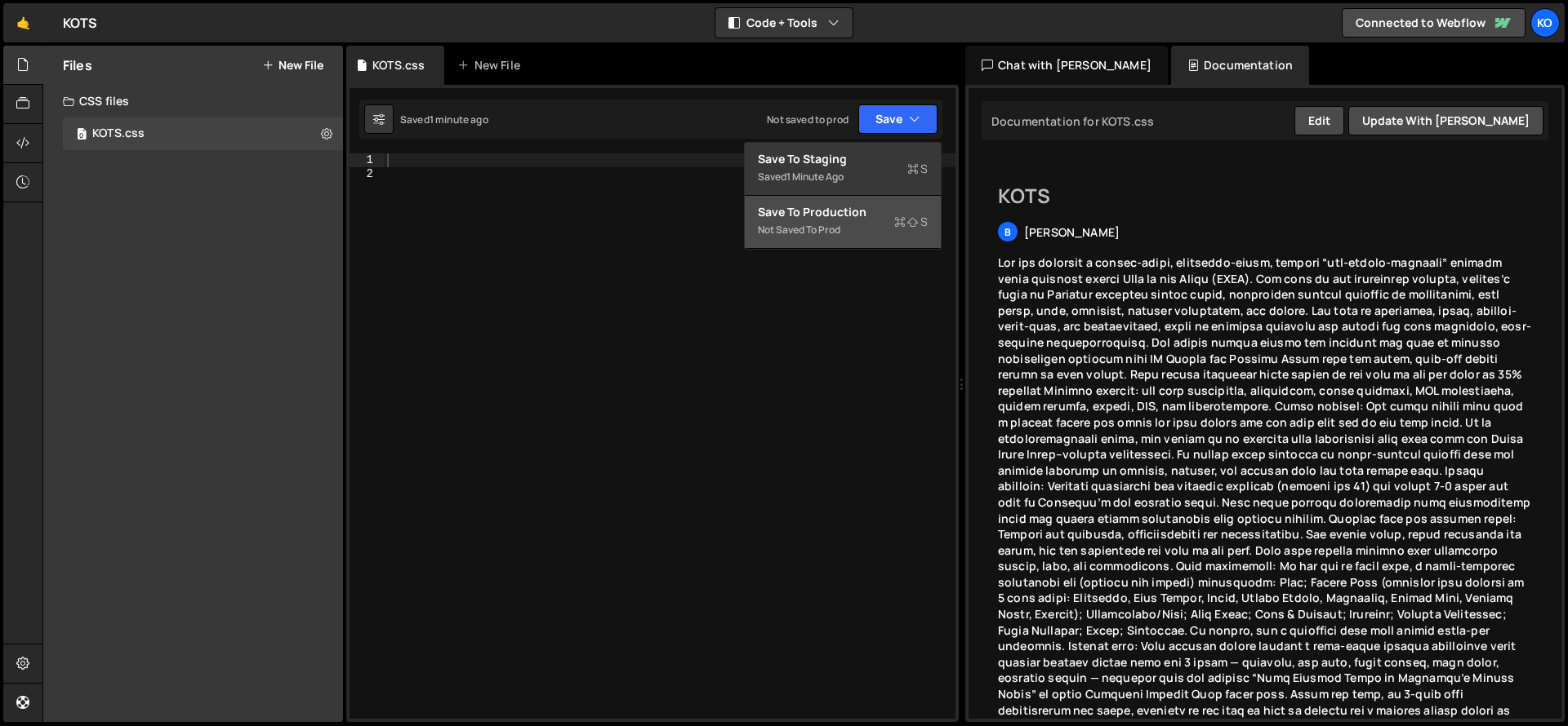
click at [815, 223] on div "Not saved to prod" at bounding box center [842, 230] width 170 height 19
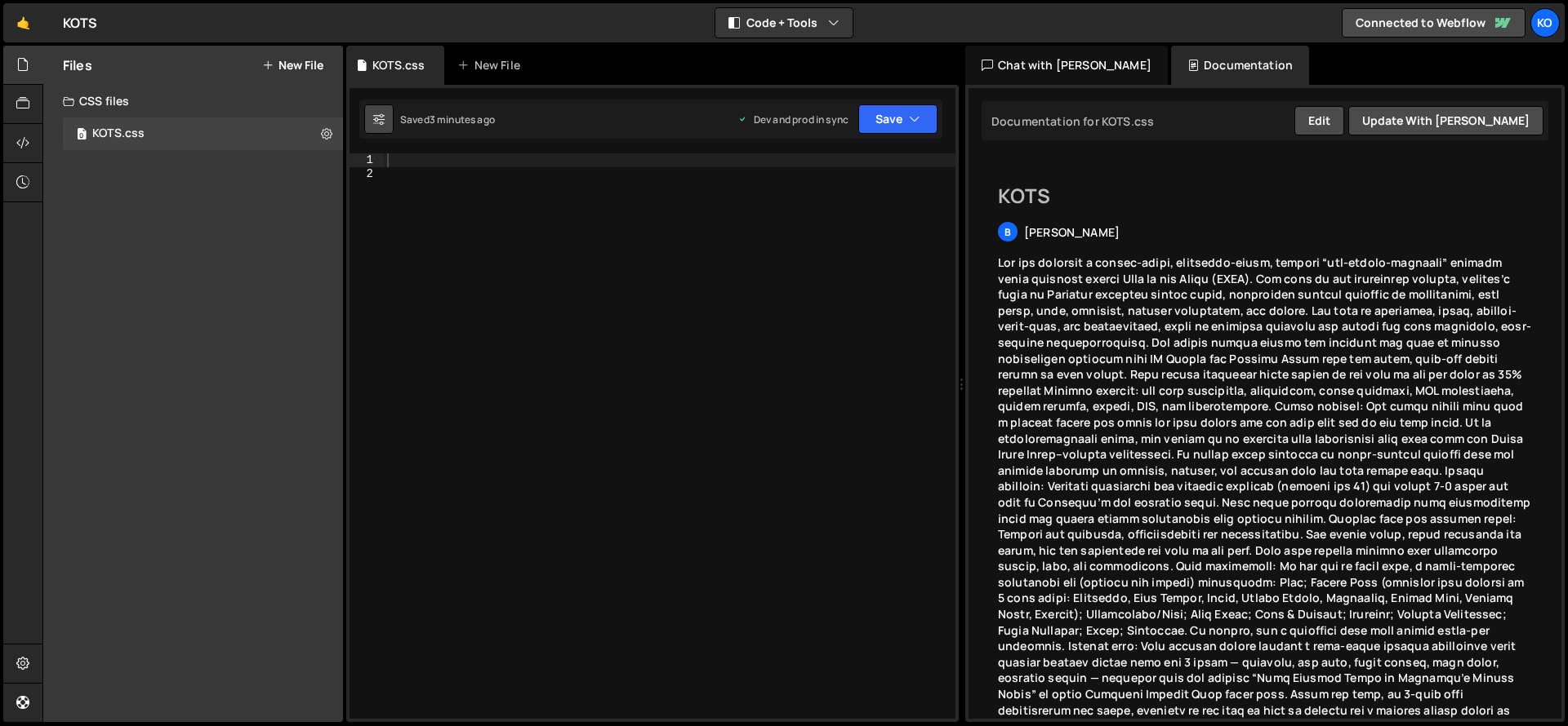
click at [379, 121] on icon at bounding box center [378, 119] width 11 height 16
select select "editor"
select select "ace/theme/monokai"
type input "14"
checkbox input "true"
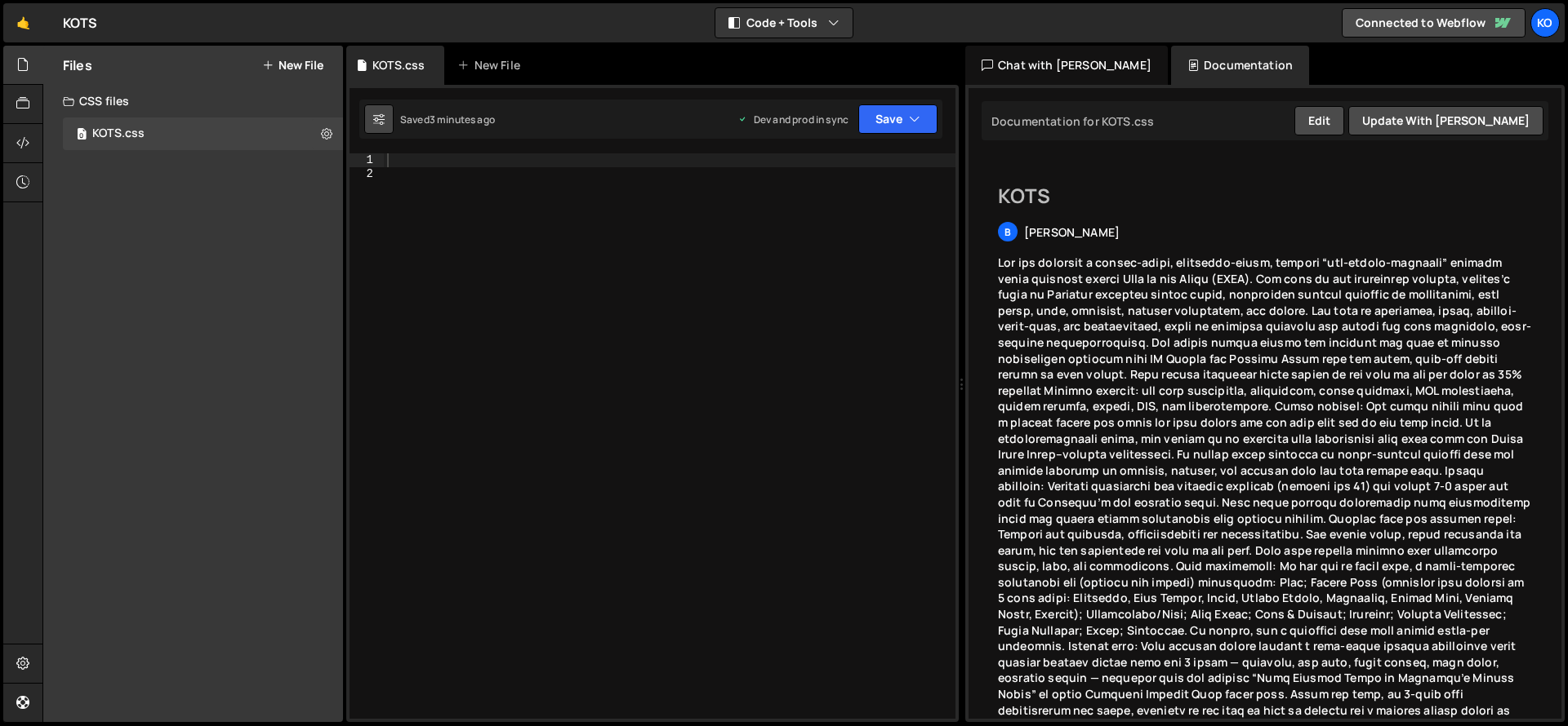
checkbox input "true"
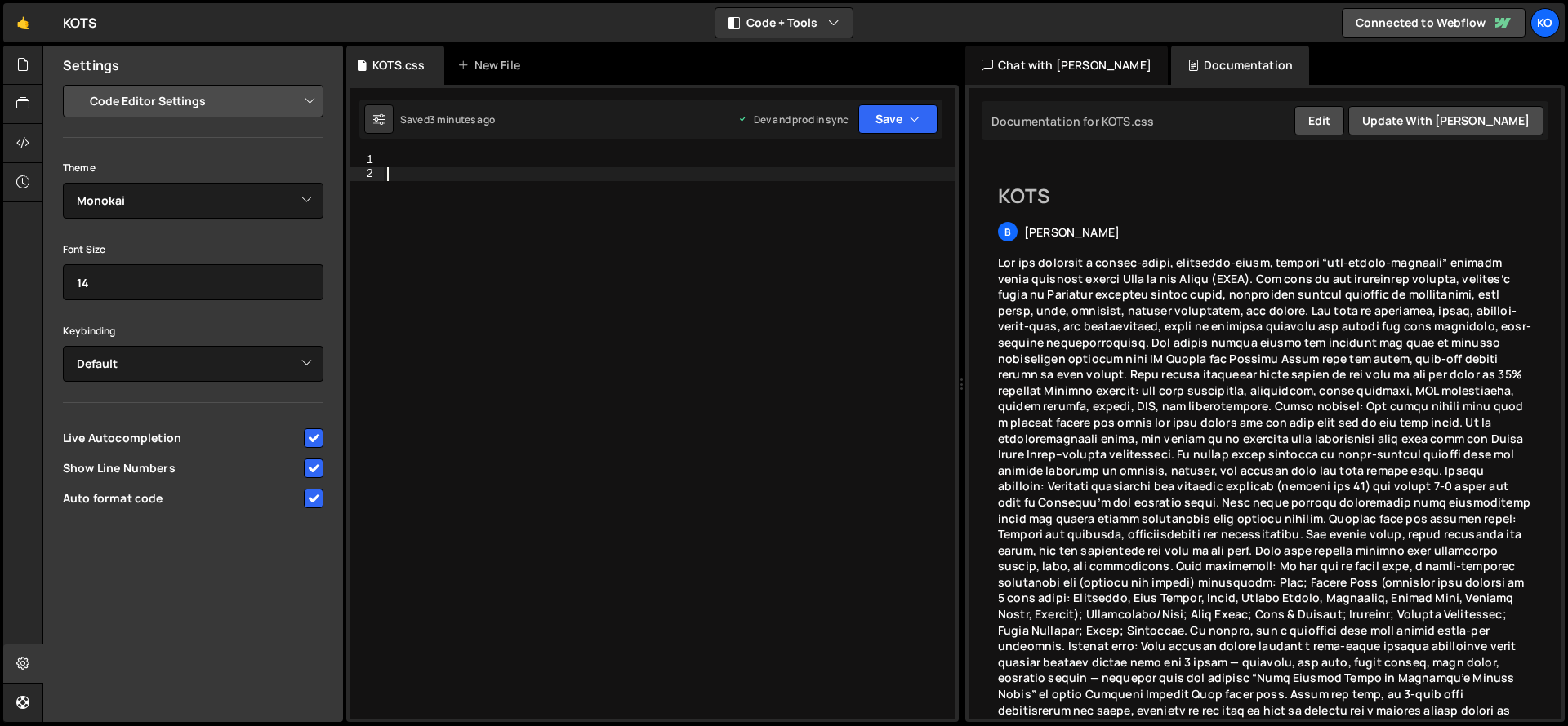
click at [806, 225] on div at bounding box center [670, 450] width 571 height 593
click at [411, 159] on div at bounding box center [670, 450] width 571 height 593
click at [392, 63] on div "KOTS.css" at bounding box center [398, 64] width 53 height 16
click at [1547, 17] on div "KO" at bounding box center [1544, 23] width 30 height 30
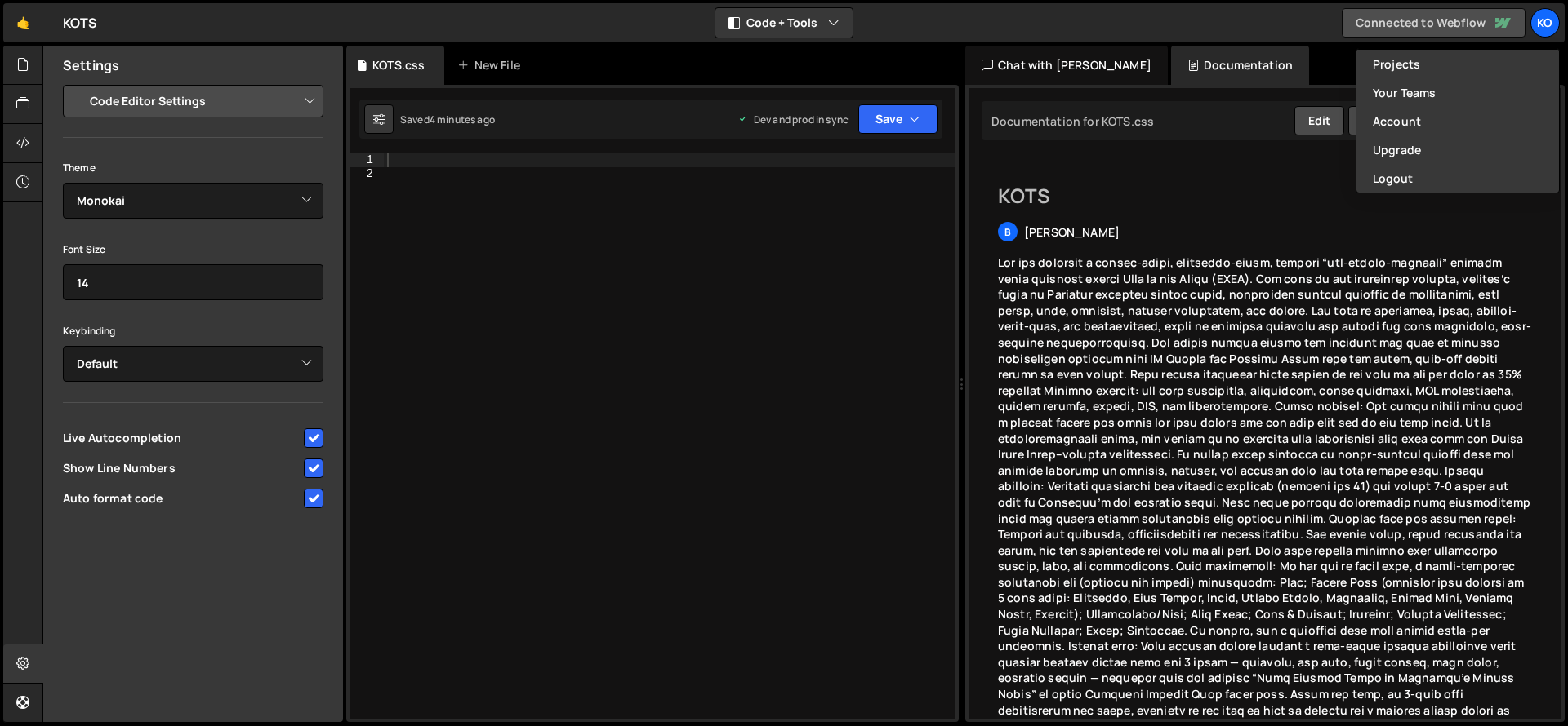
click at [1448, 17] on link "Connected to Webflow" at bounding box center [1433, 23] width 184 height 30
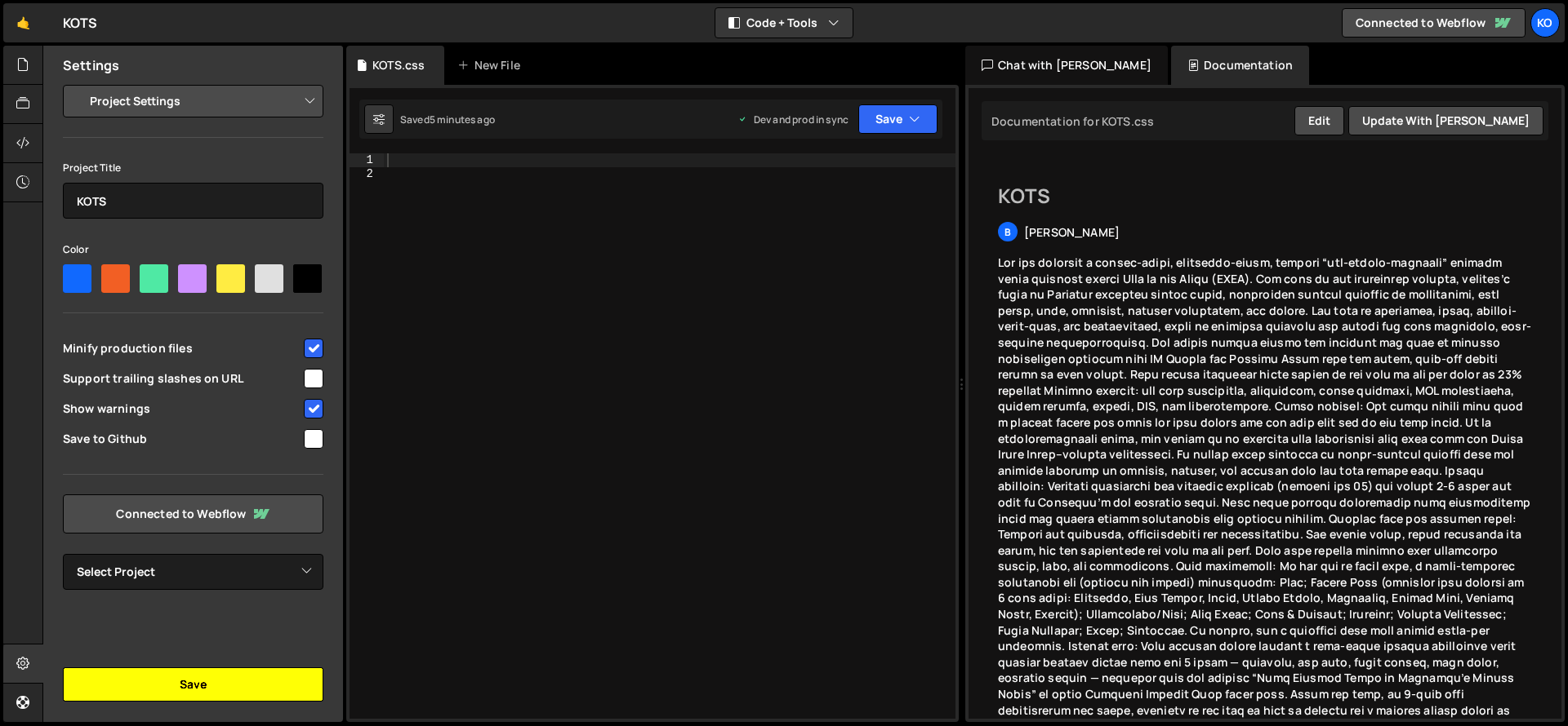
click at [189, 681] on button "Save" at bounding box center [192, 684] width 260 height 34
click at [314, 380] on input "checkbox" at bounding box center [313, 378] width 19 height 19
checkbox input "true"
click at [317, 438] on input "checkbox" at bounding box center [313, 439] width 19 height 19
checkbox input "true"
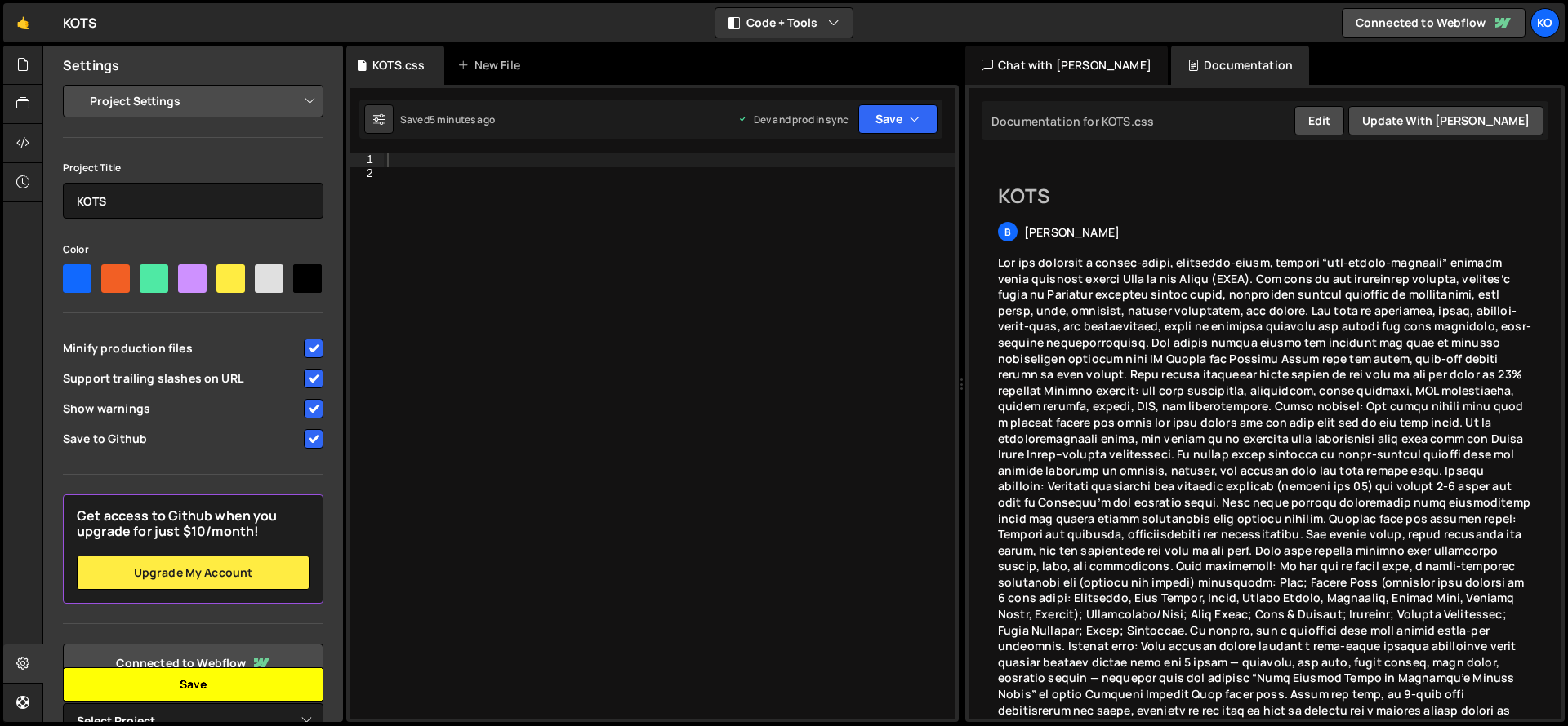
click at [225, 684] on button "Save" at bounding box center [192, 684] width 260 height 34
click at [1076, 64] on div "Chat with [PERSON_NAME]" at bounding box center [1066, 65] width 203 height 39
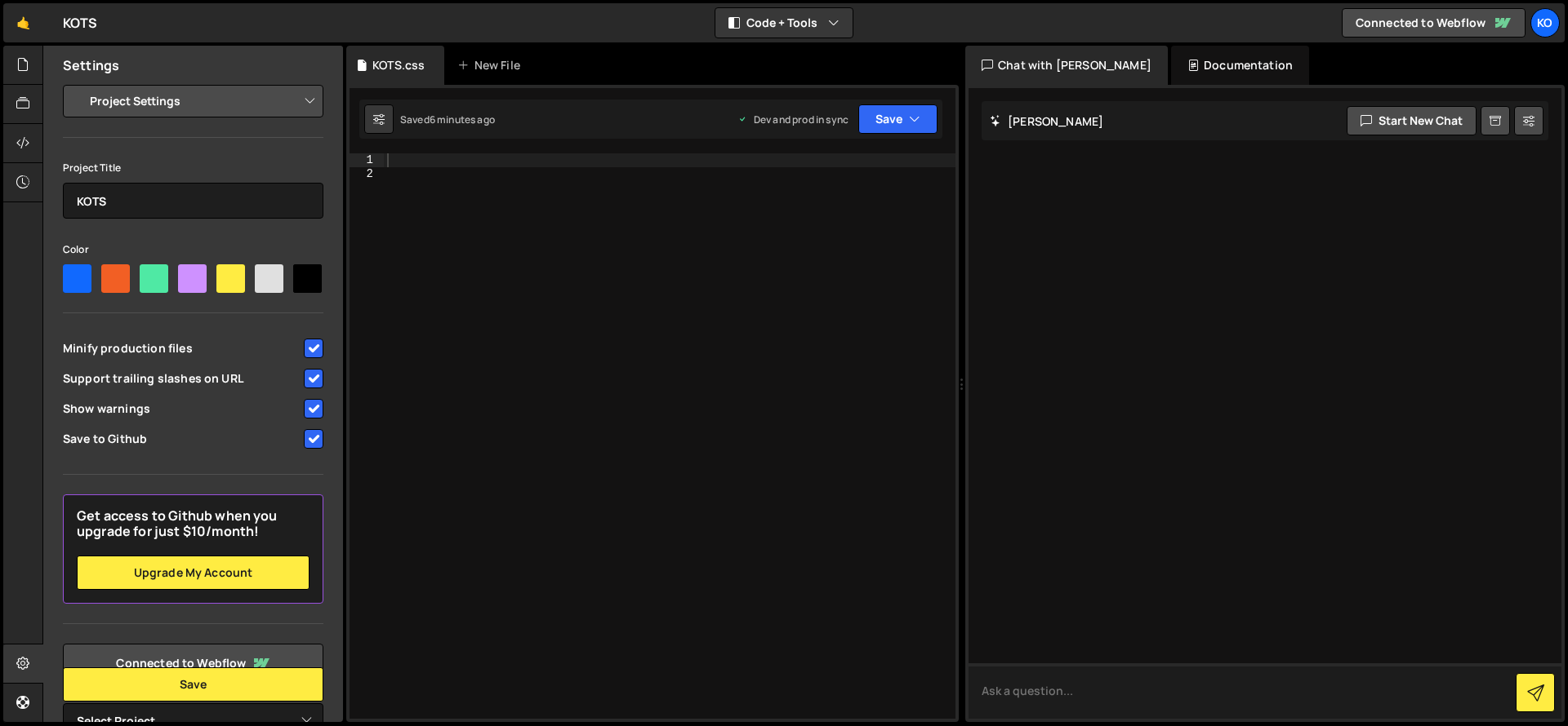
click at [1120, 702] on textarea at bounding box center [1264, 691] width 592 height 56
type textarea "how do I upload my prompt to webflow"
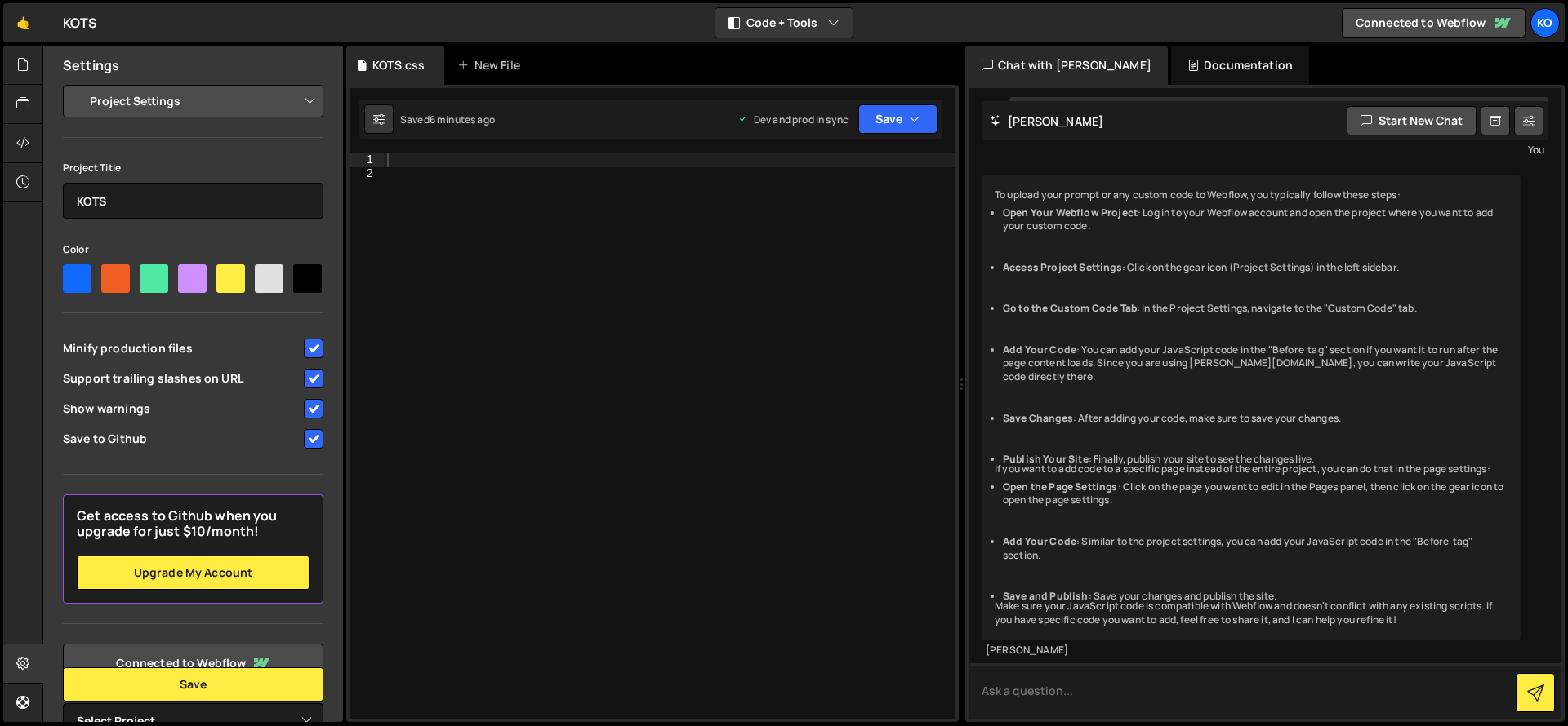
scroll to position [77, 0]
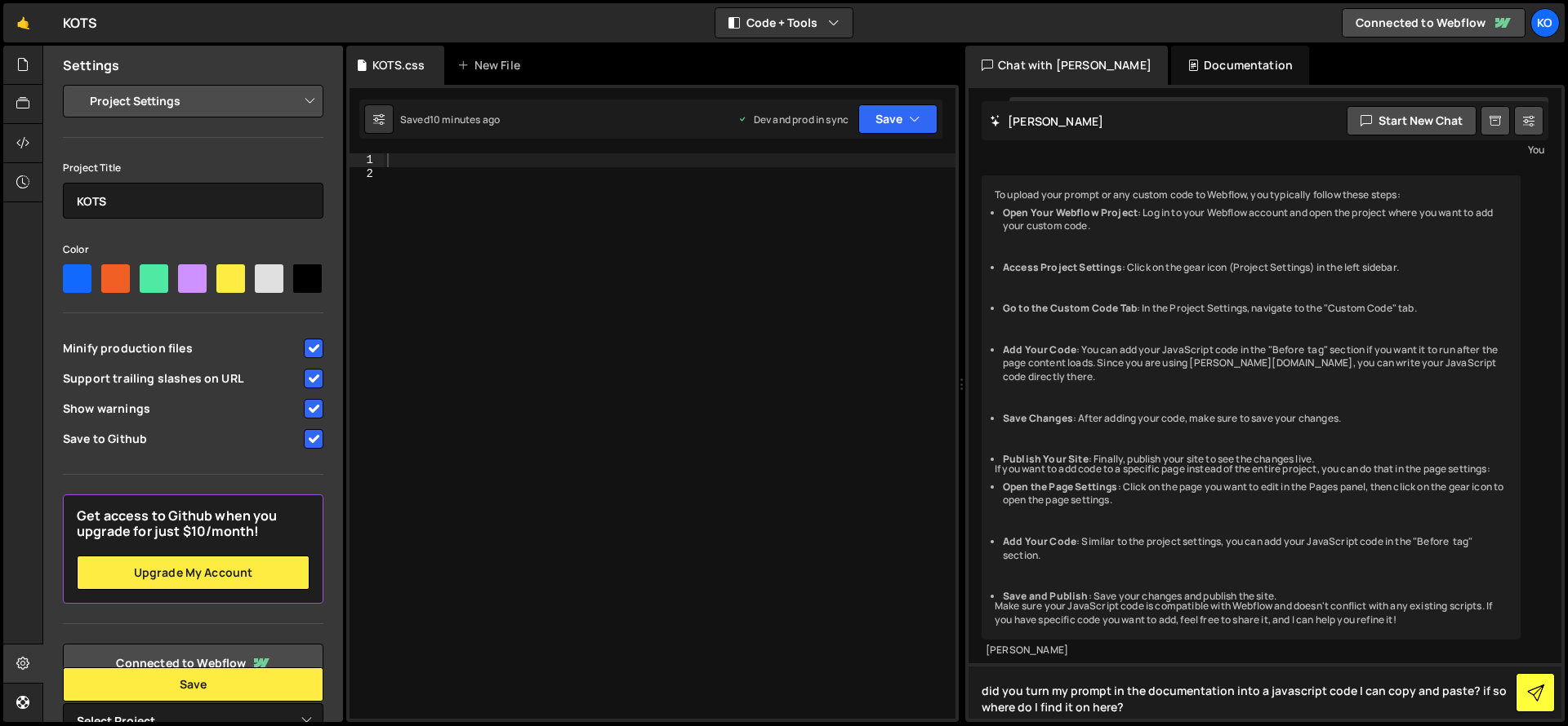
type textarea "did you turn my prompt in the documentation into a javascript code I can copy a…"
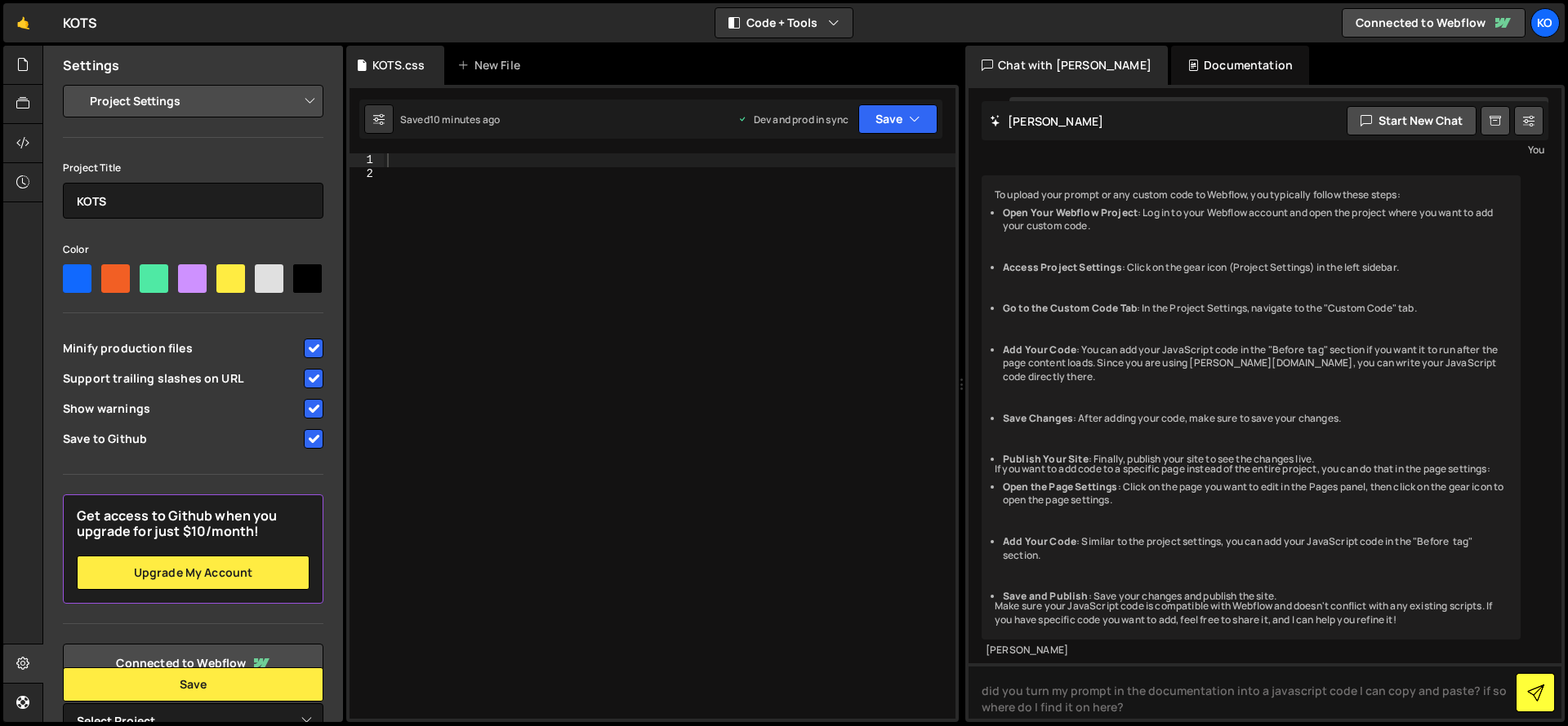
click at [1530, 689] on icon at bounding box center [1535, 693] width 17 height 17
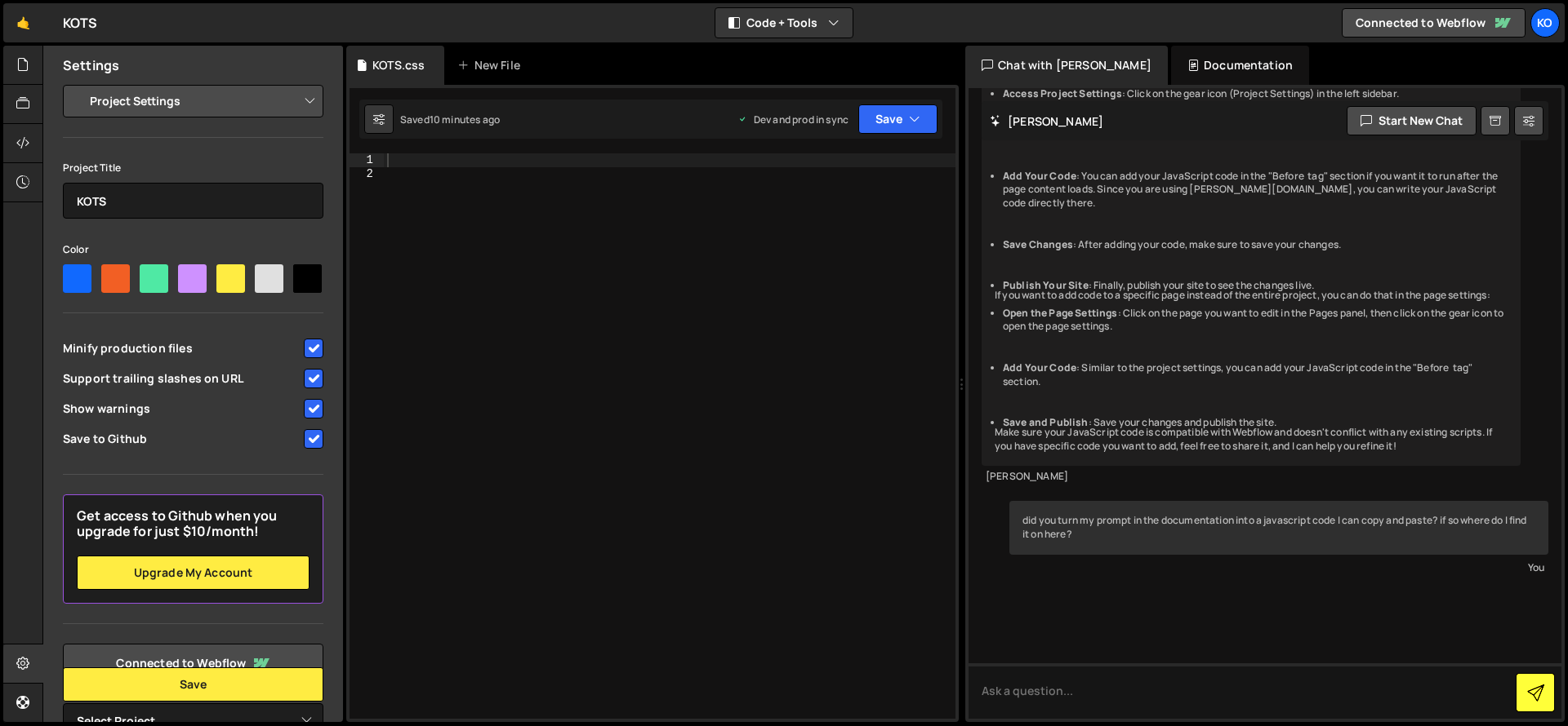
scroll to position [347, 0]
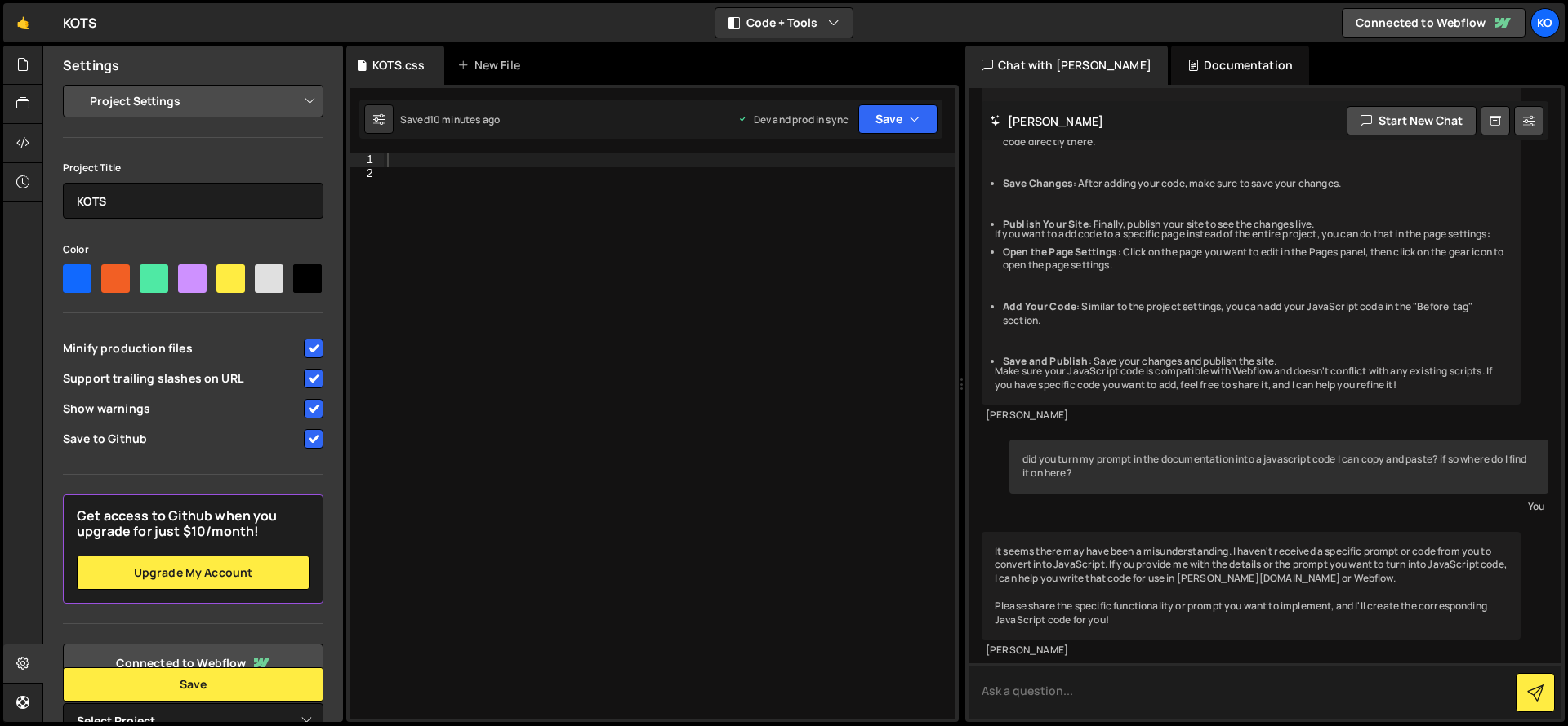
click at [1071, 690] on textarea at bounding box center [1264, 691] width 592 height 56
type textarea "can I paste the prompt here?"
click at [1534, 691] on icon at bounding box center [1535, 693] width 17 height 17
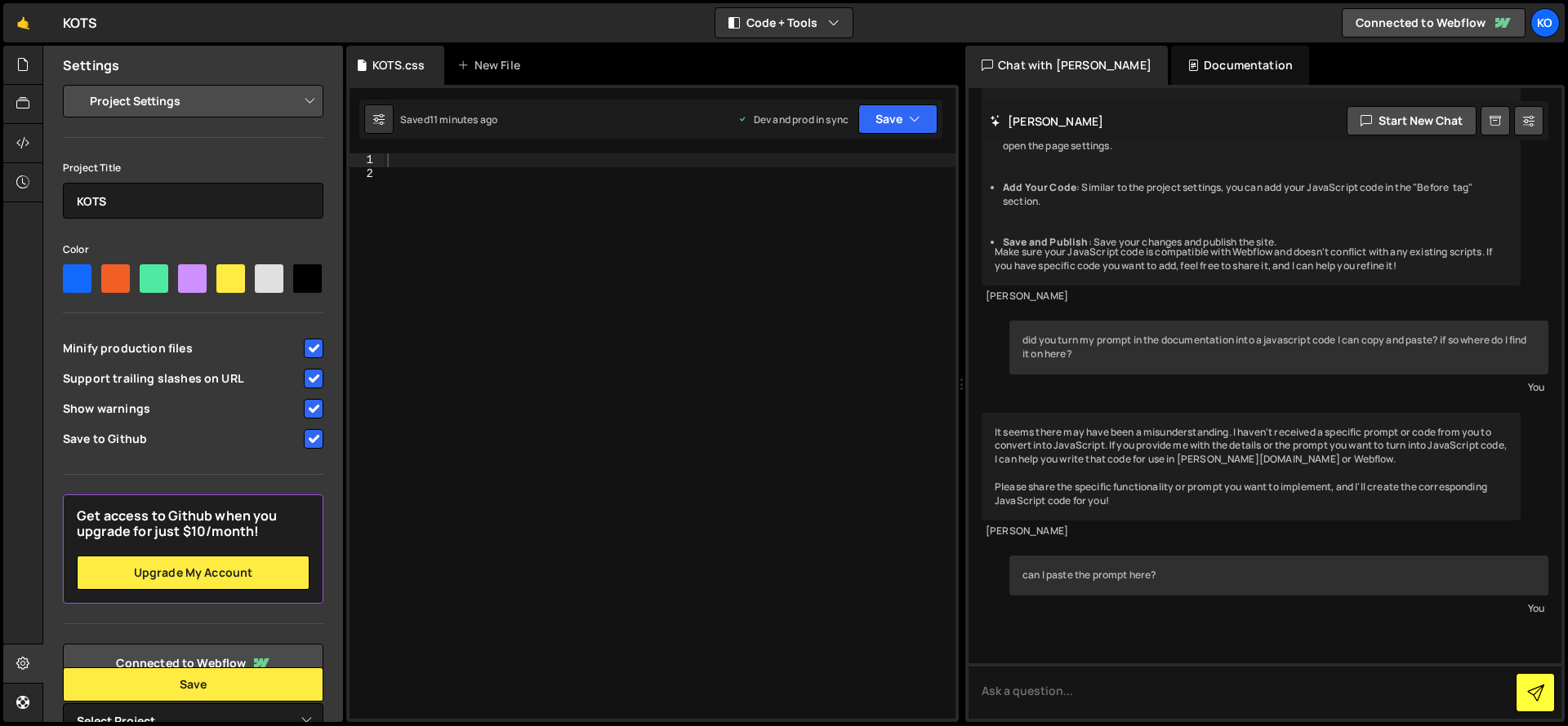
scroll to position [512, 0]
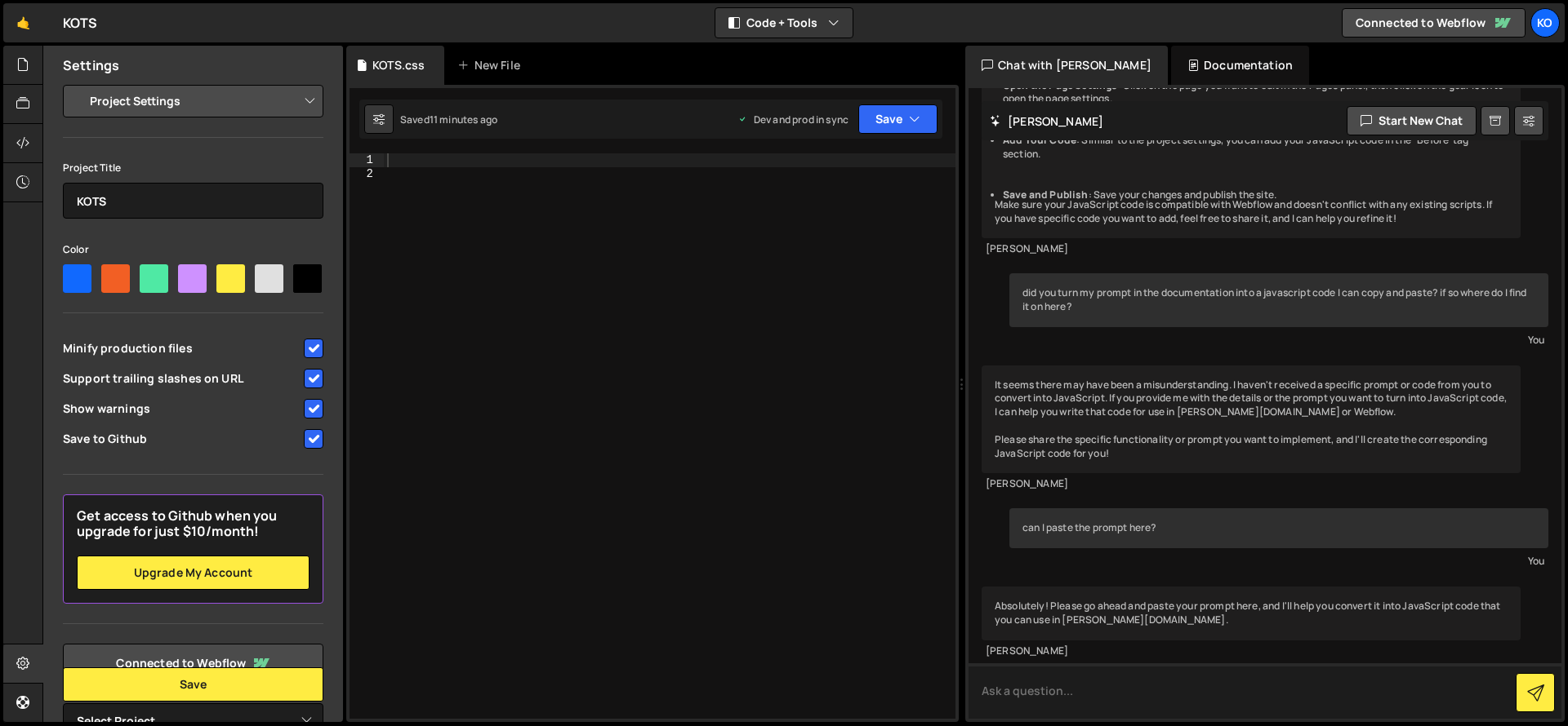
click at [1044, 692] on textarea at bounding box center [1264, 691] width 592 height 56
paste textarea "Lor ips dolorsit a consec-adipi, elitseddo-eiusm, tempori “utl-etdolo-magnaali”…"
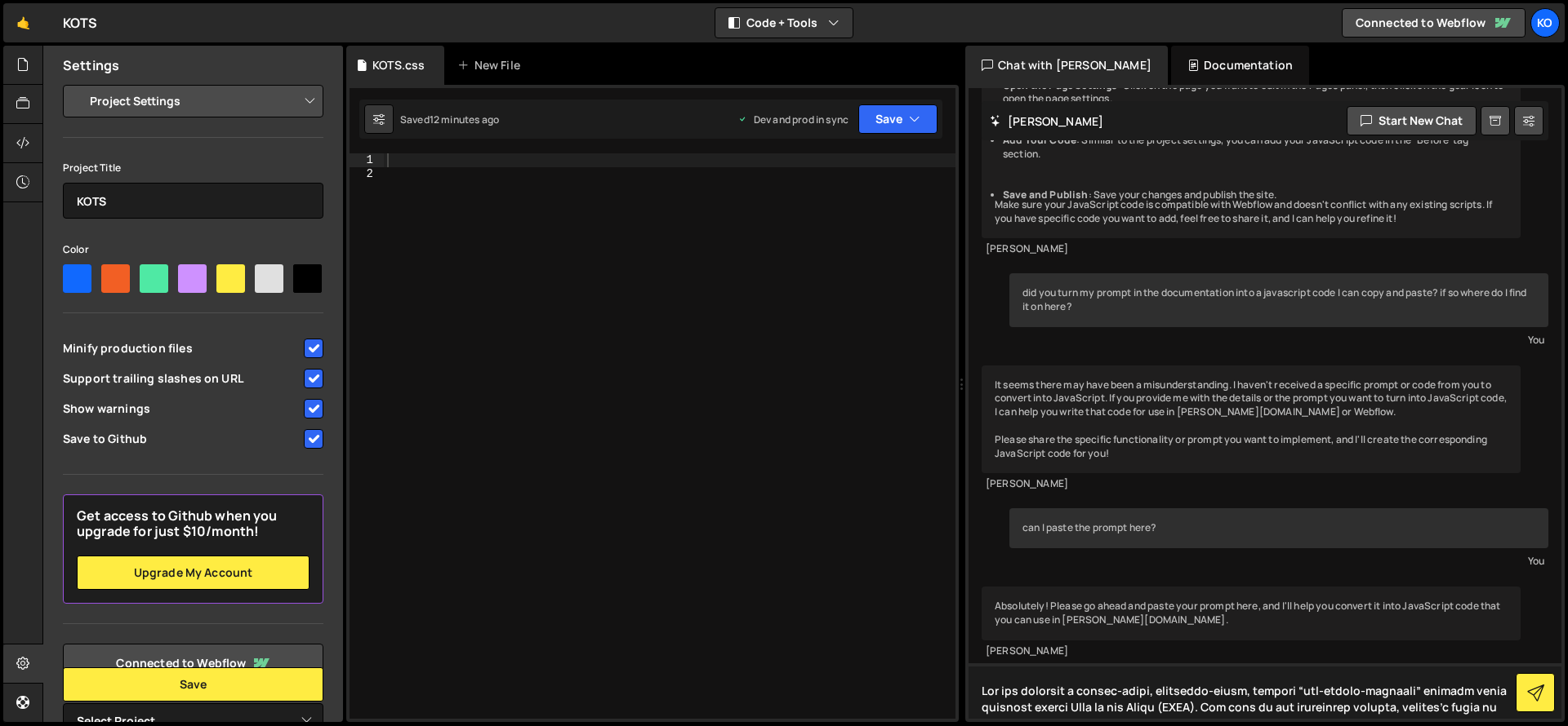
scroll to position [2866, 0]
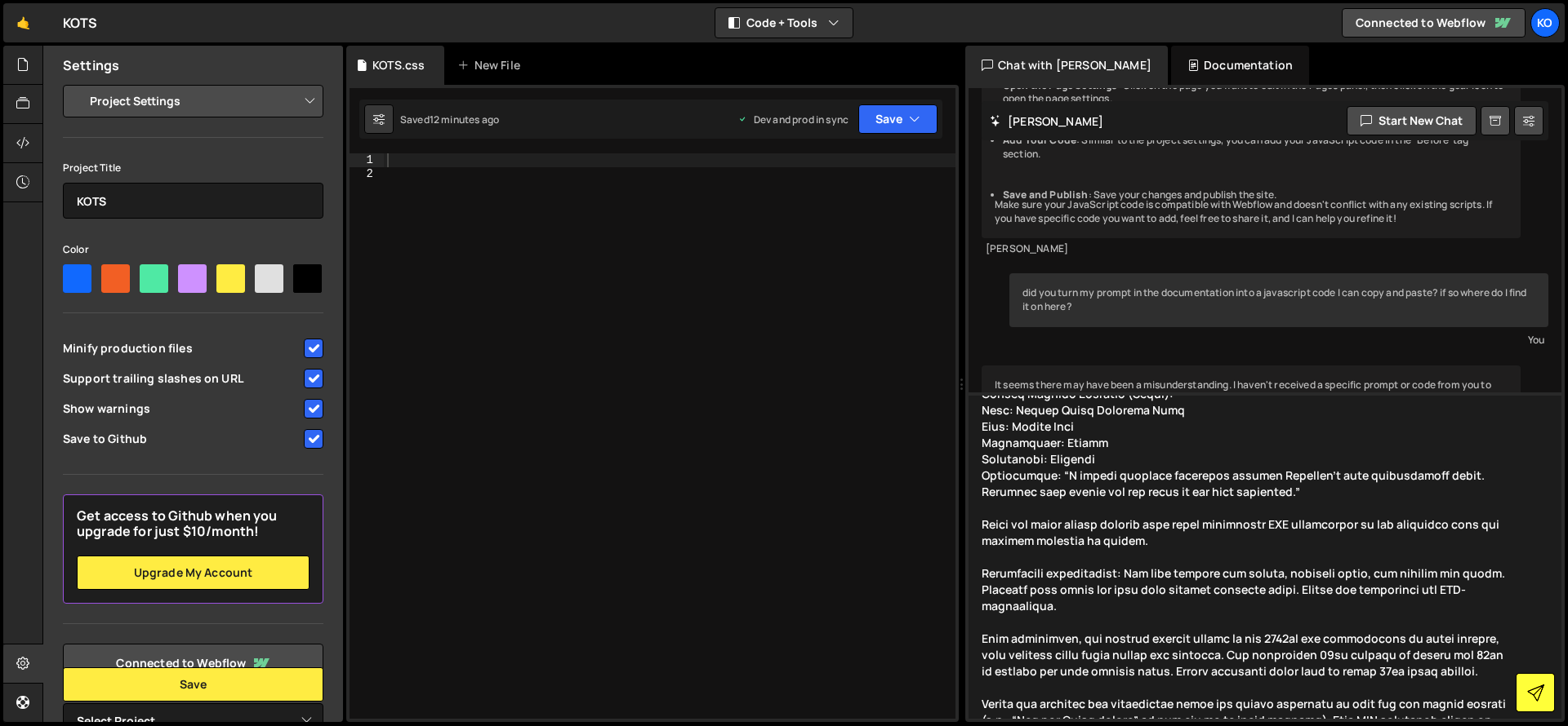
type textarea "Lor ips dolorsit a consec-adipi, elitseddo-eiusm, tempori “utl-etdolo-magnaali”…"
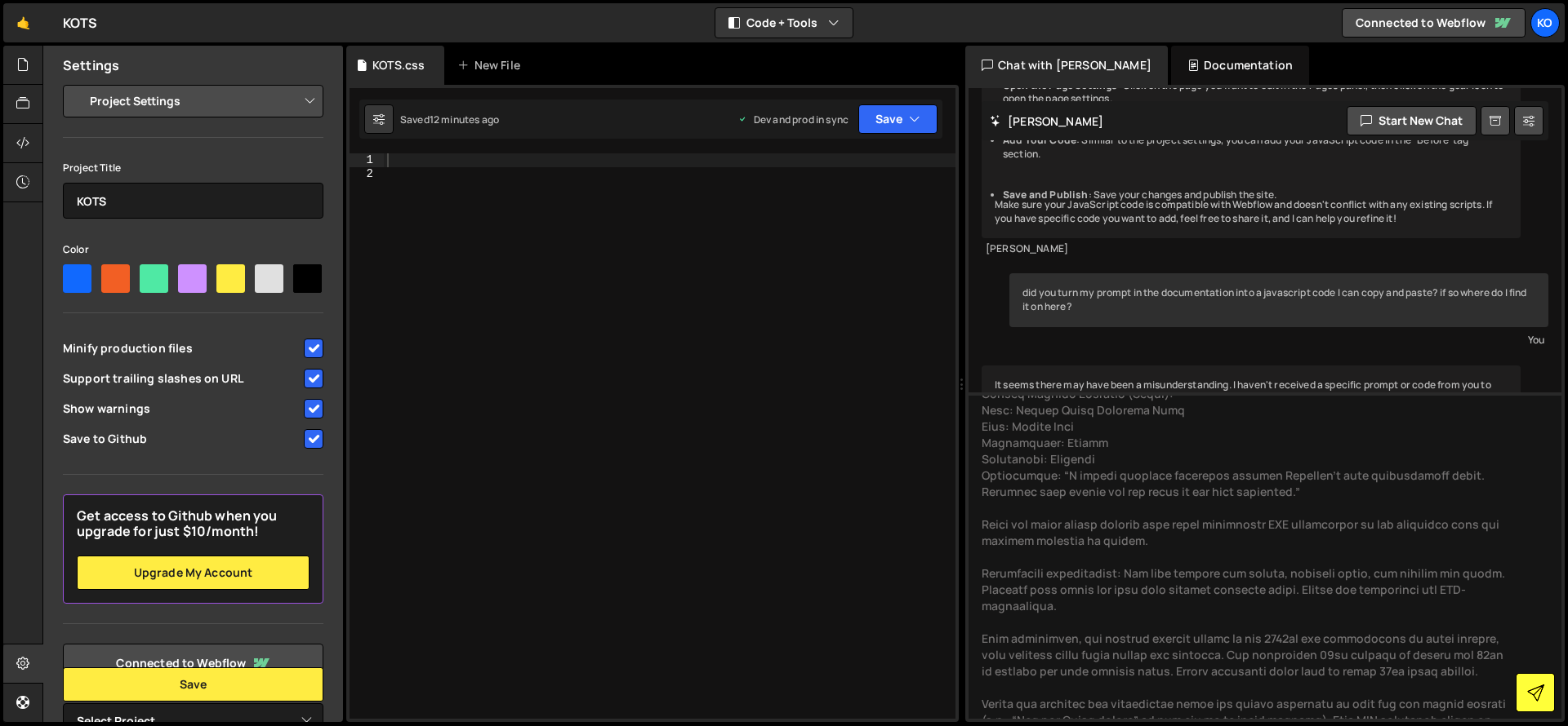
click at [1532, 691] on icon at bounding box center [1535, 693] width 17 height 17
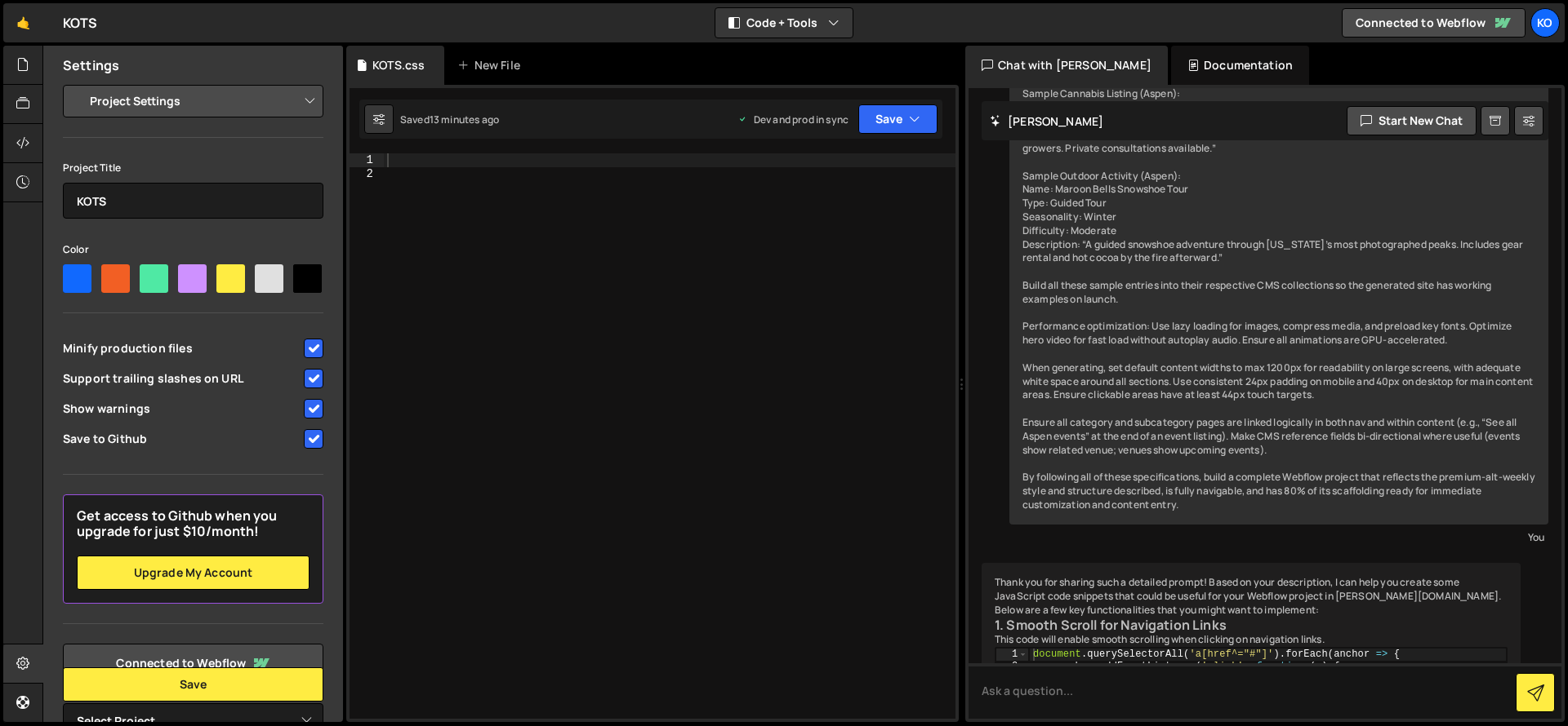
scroll to position [3429, 0]
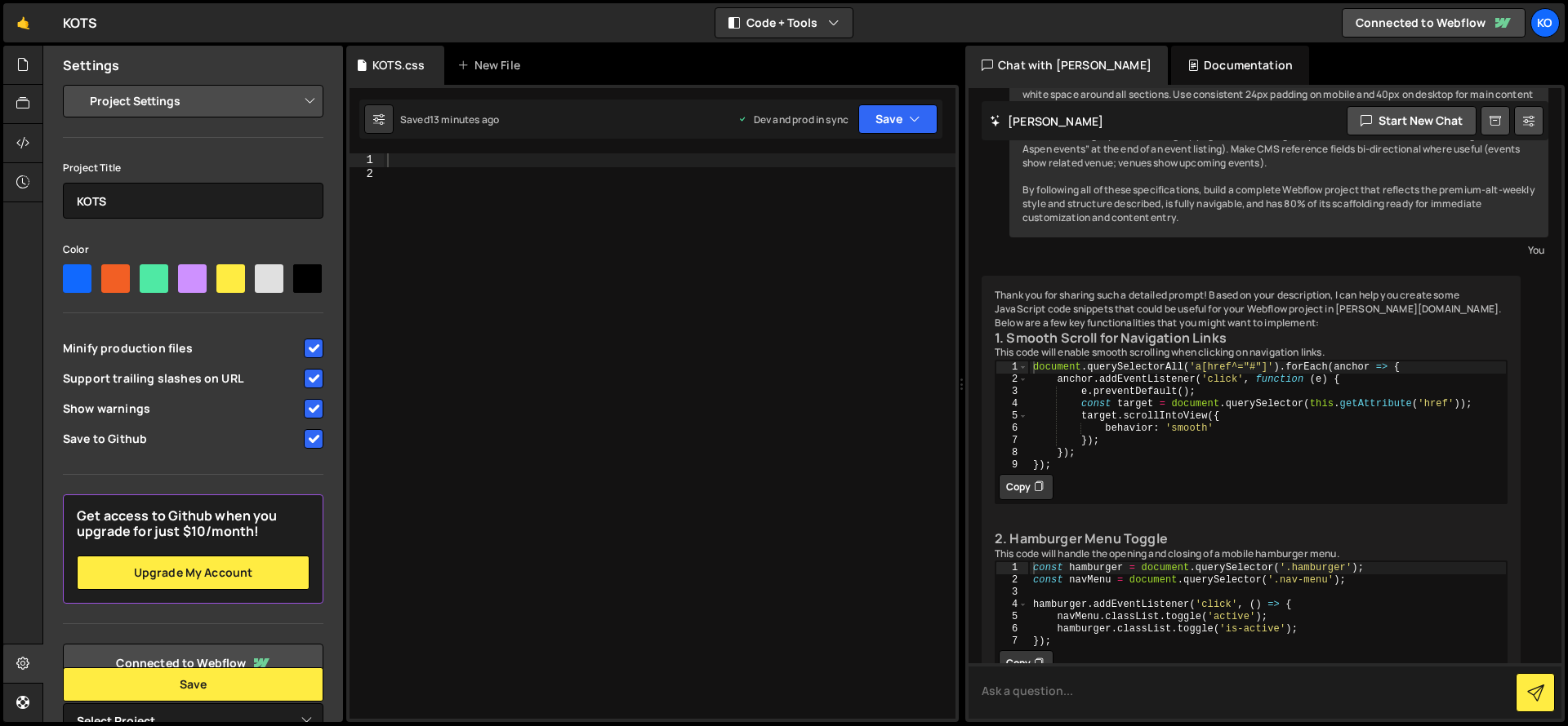
click at [1096, 692] on textarea at bounding box center [1264, 691] width 592 height 56
type textarea "are you able to take my prompt and turn it into a HTML/CSS instead ?"
click at [1539, 686] on icon at bounding box center [1535, 693] width 17 height 17
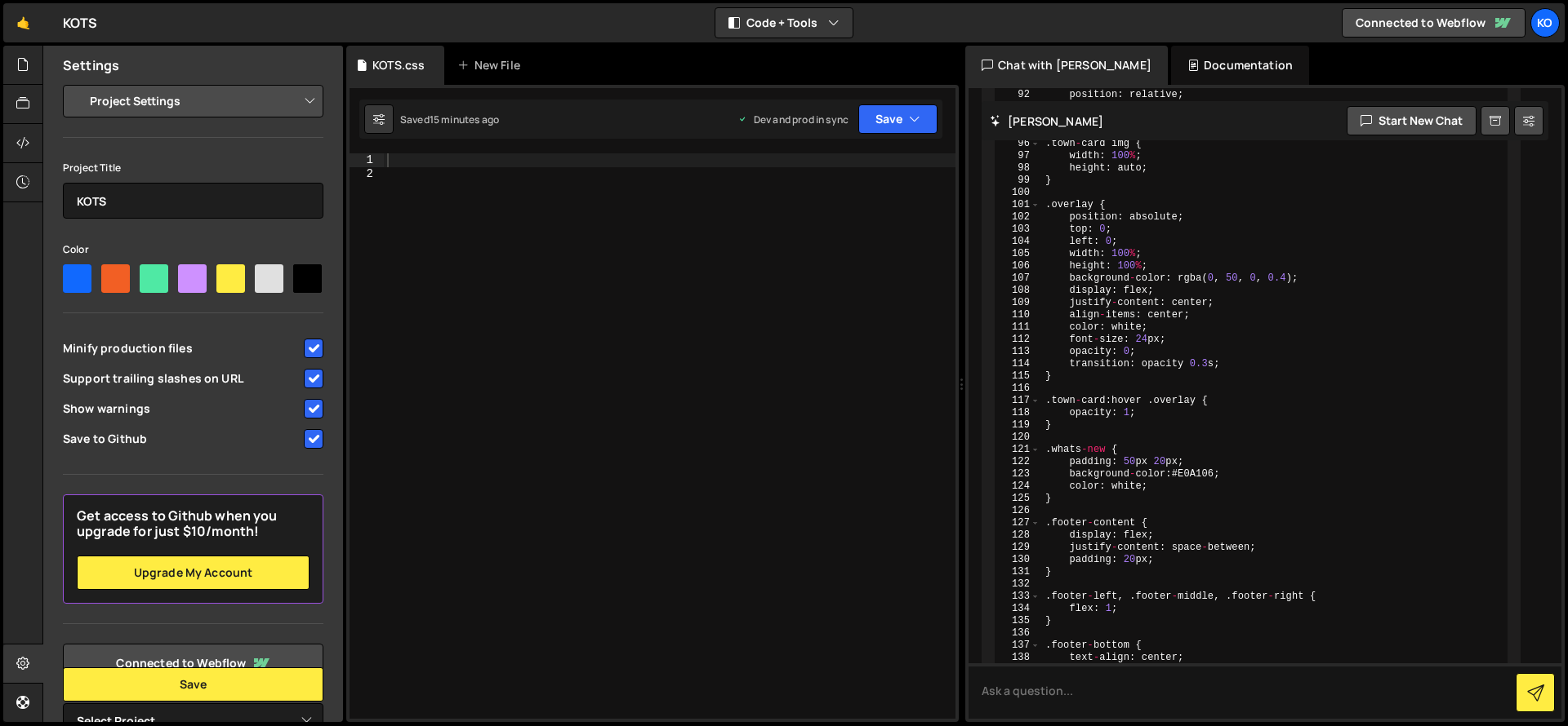
scroll to position [8698, 0]
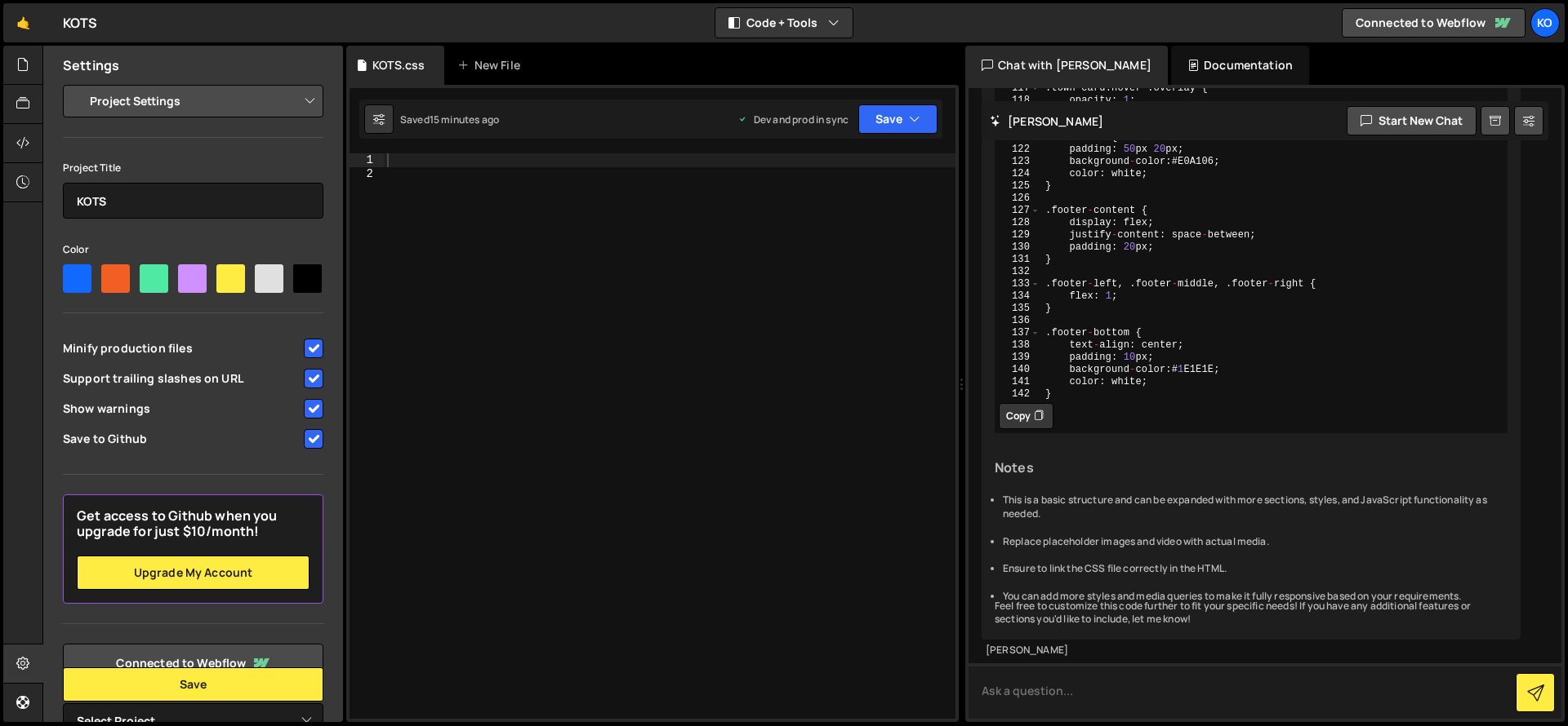
click at [1297, 690] on textarea at bounding box center [1264, 691] width 592 height 56
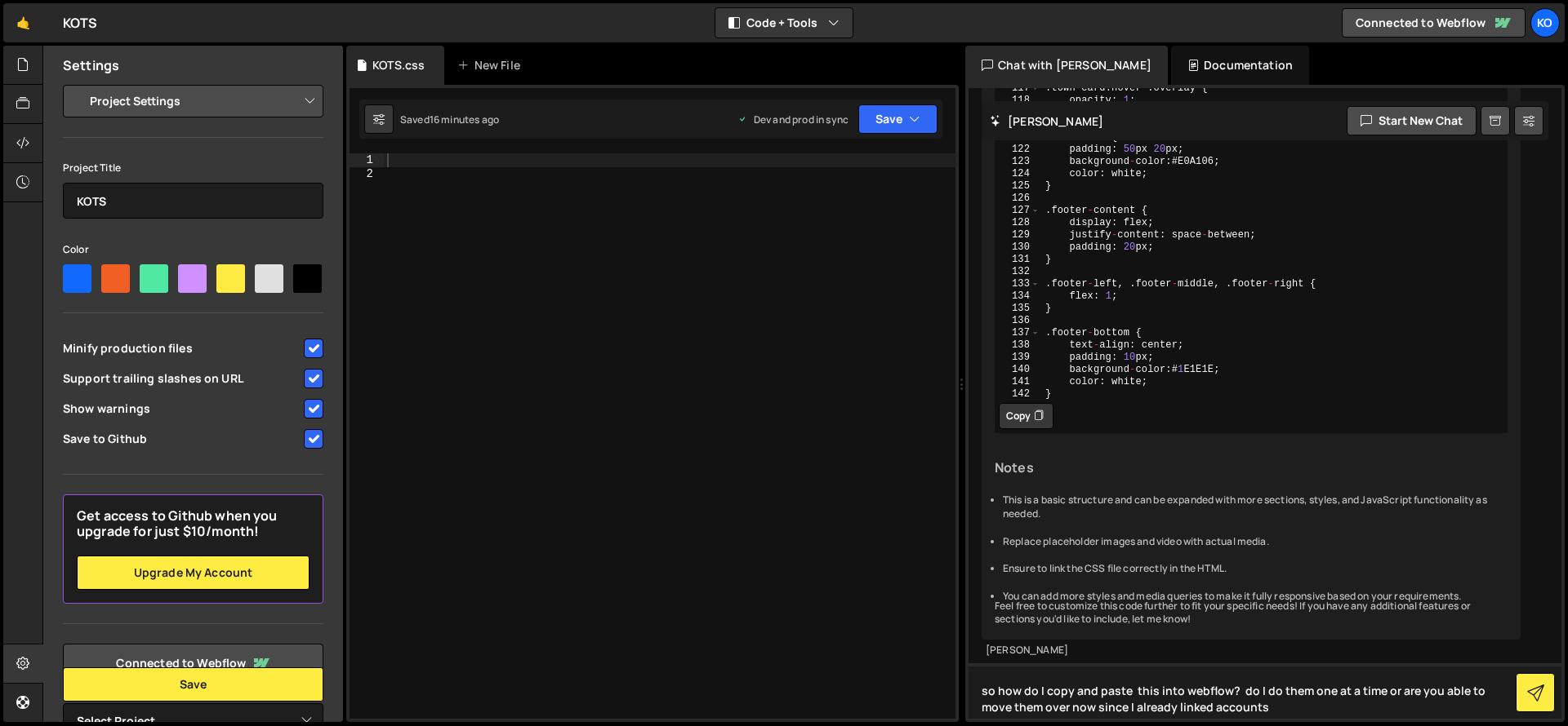
type textarea "so how do I copy and paste this into webflow? do I do them one at a time or are…"
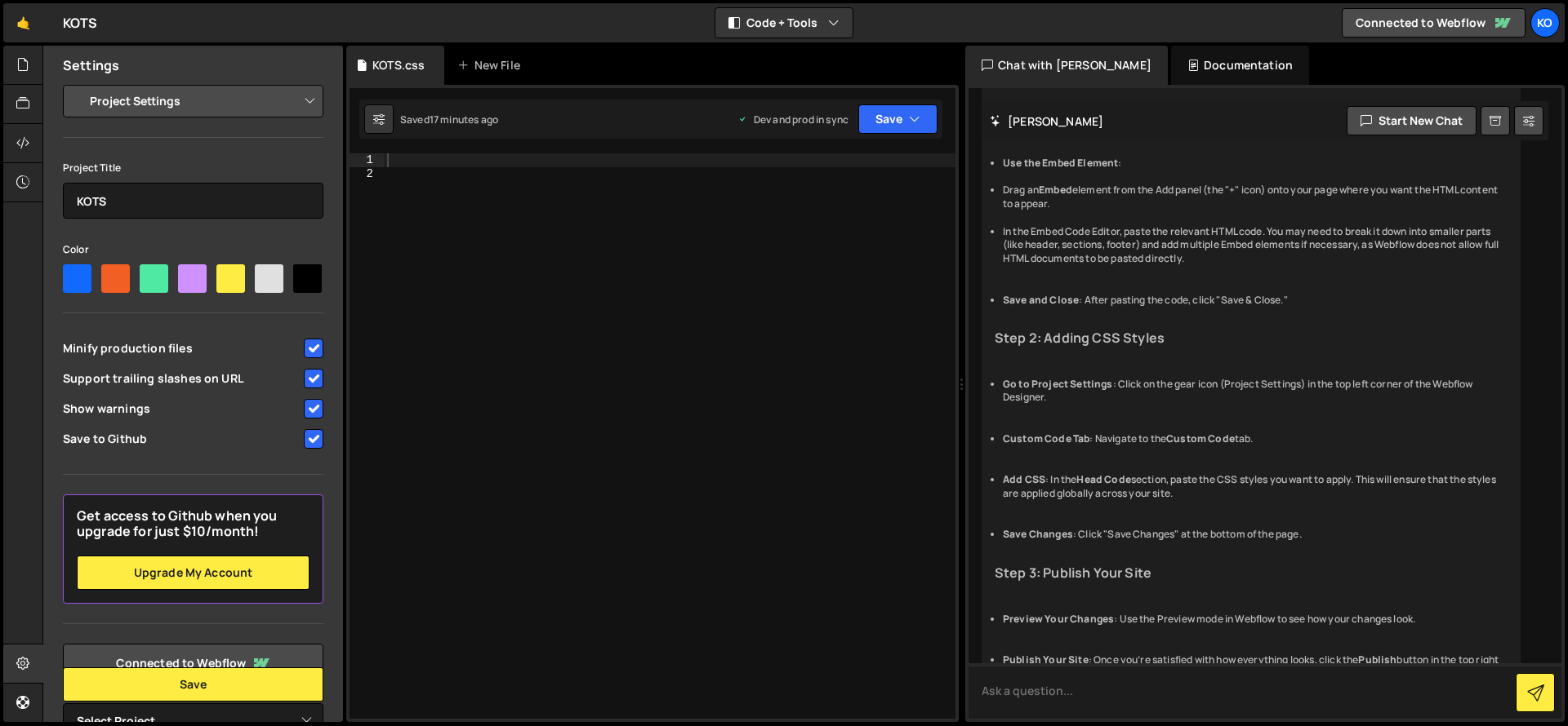
scroll to position [9254, 0]
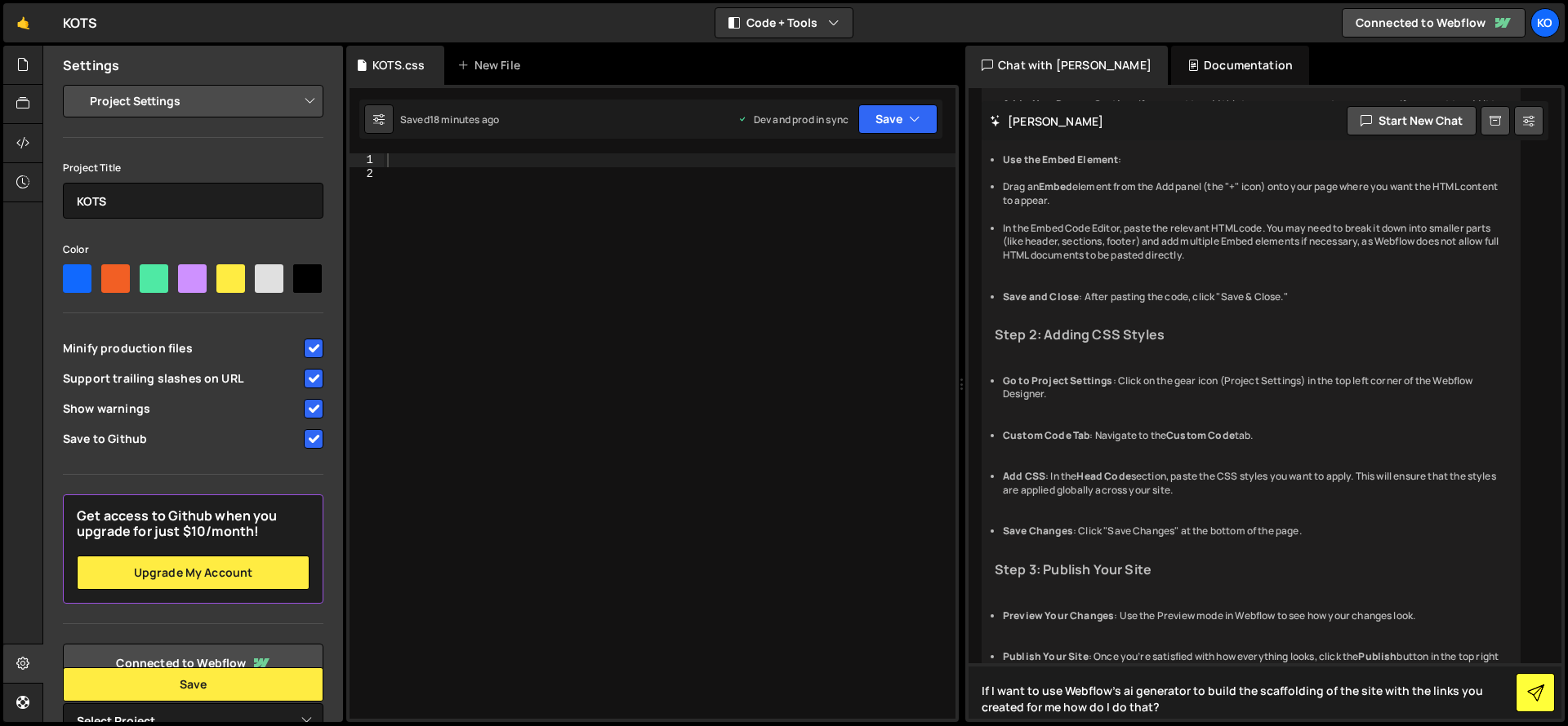
type textarea "If I want to use Webflow's ai generator to build the scaffolding of the site wi…"
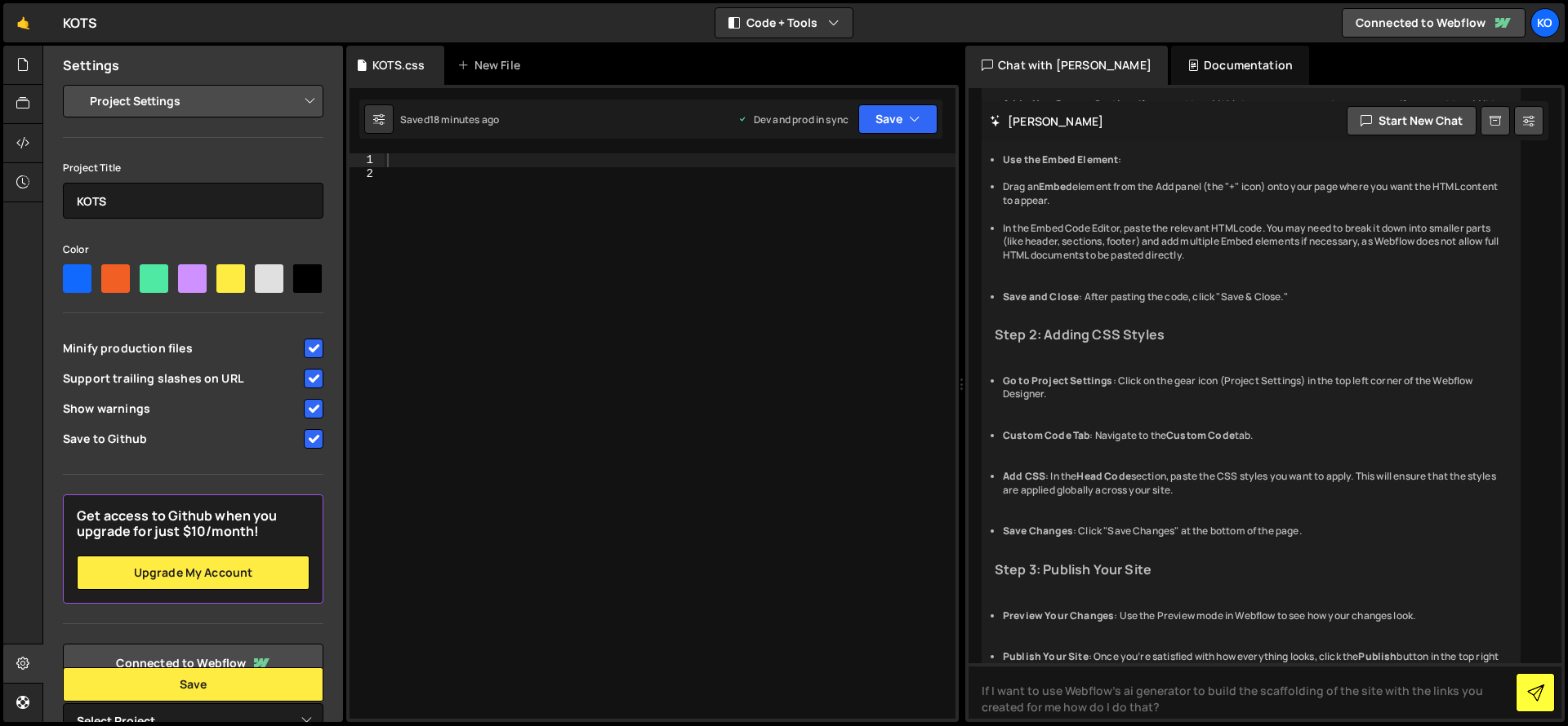
click at [1533, 685] on icon at bounding box center [1535, 693] width 17 height 17
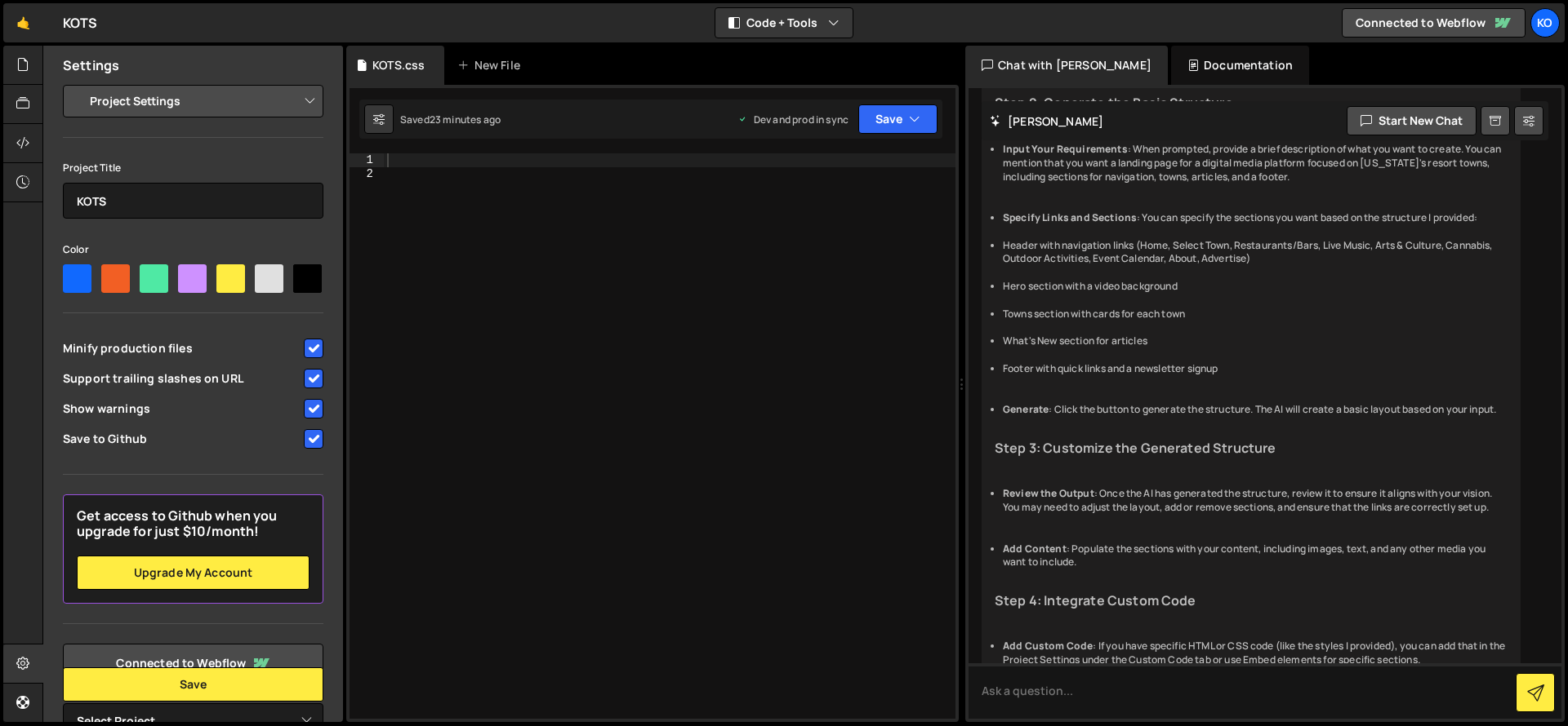
scroll to position [10550, 0]
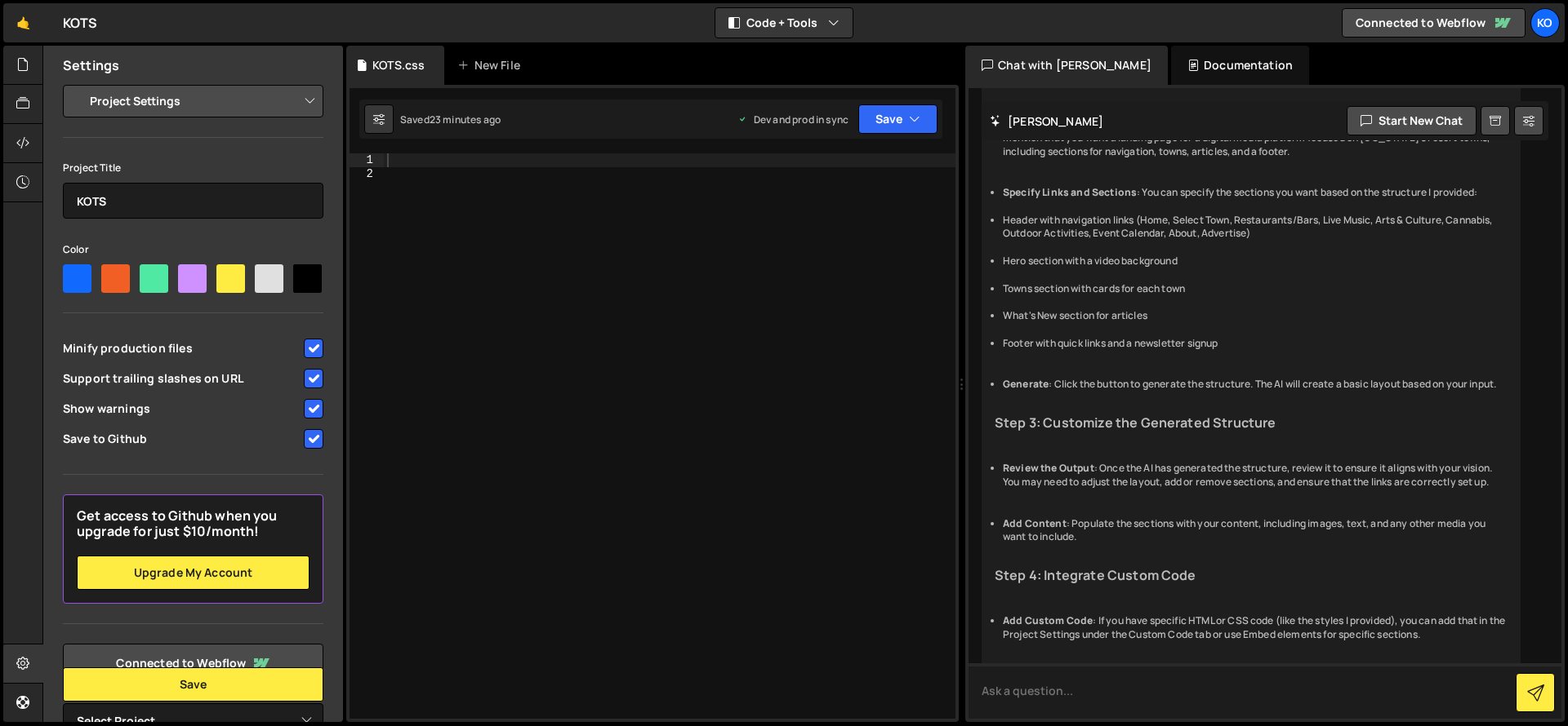
click at [1156, 679] on textarea at bounding box center [1264, 691] width 592 height 56
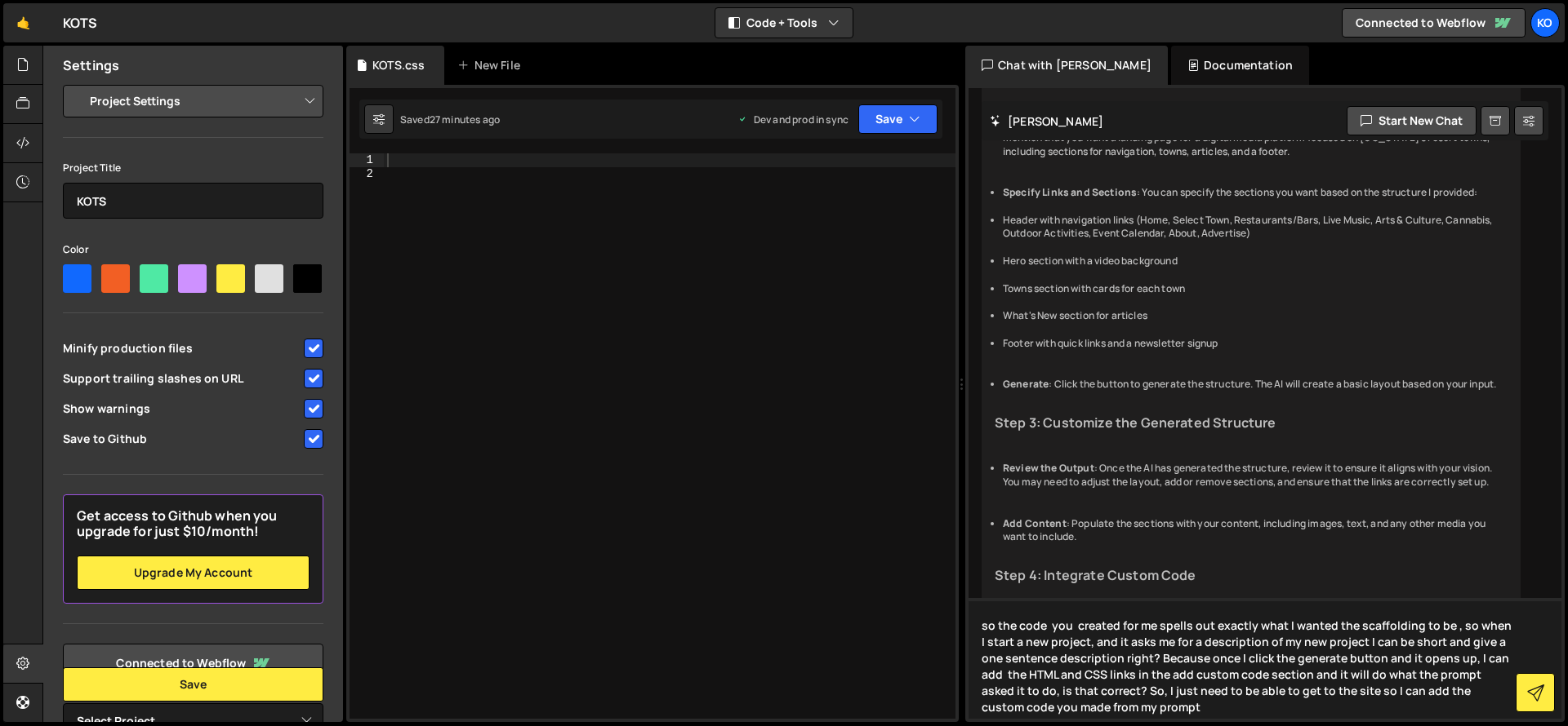
type textarea "so the code you created for me spells out exactly what I wanted the scaffolding…"
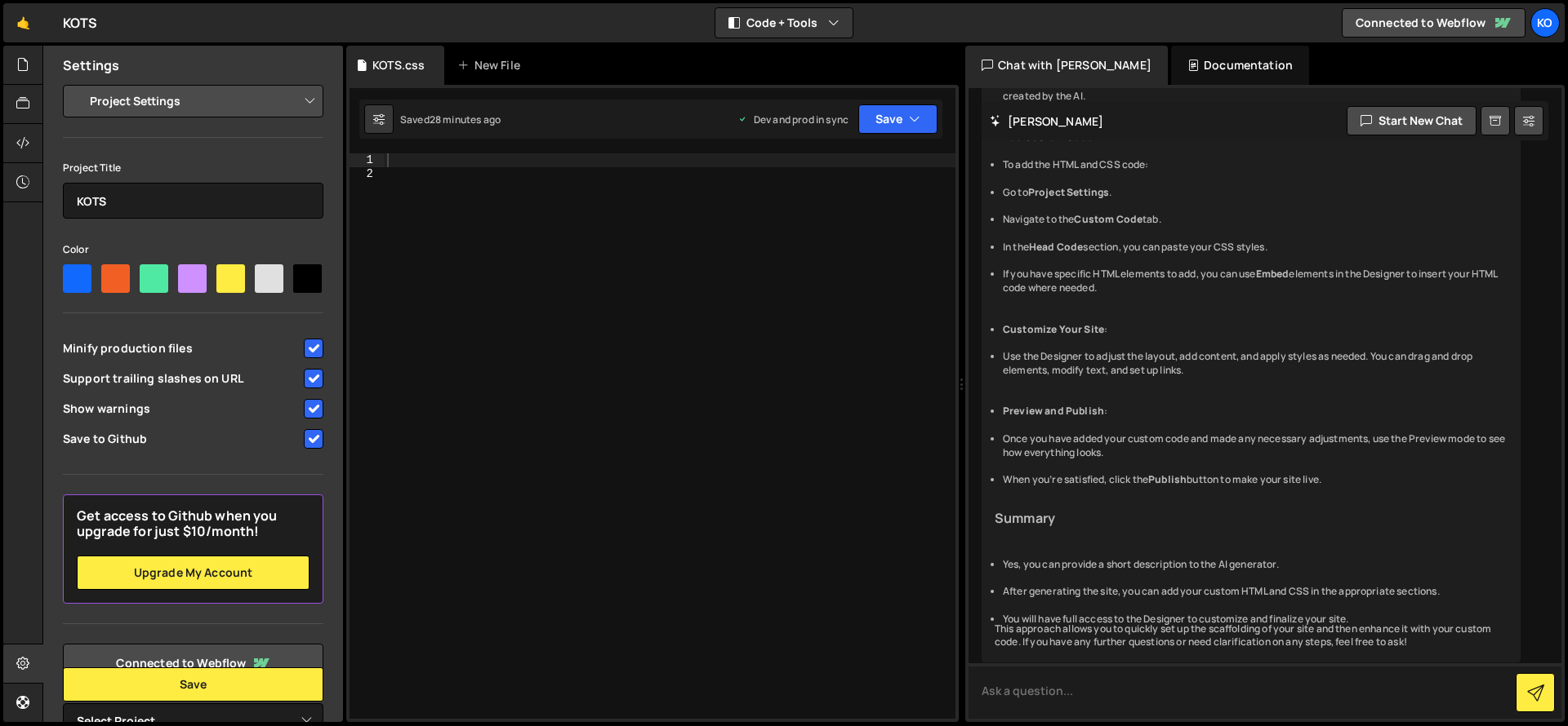
scroll to position [12108, 0]
